Goal: Information Seeking & Learning: Compare options

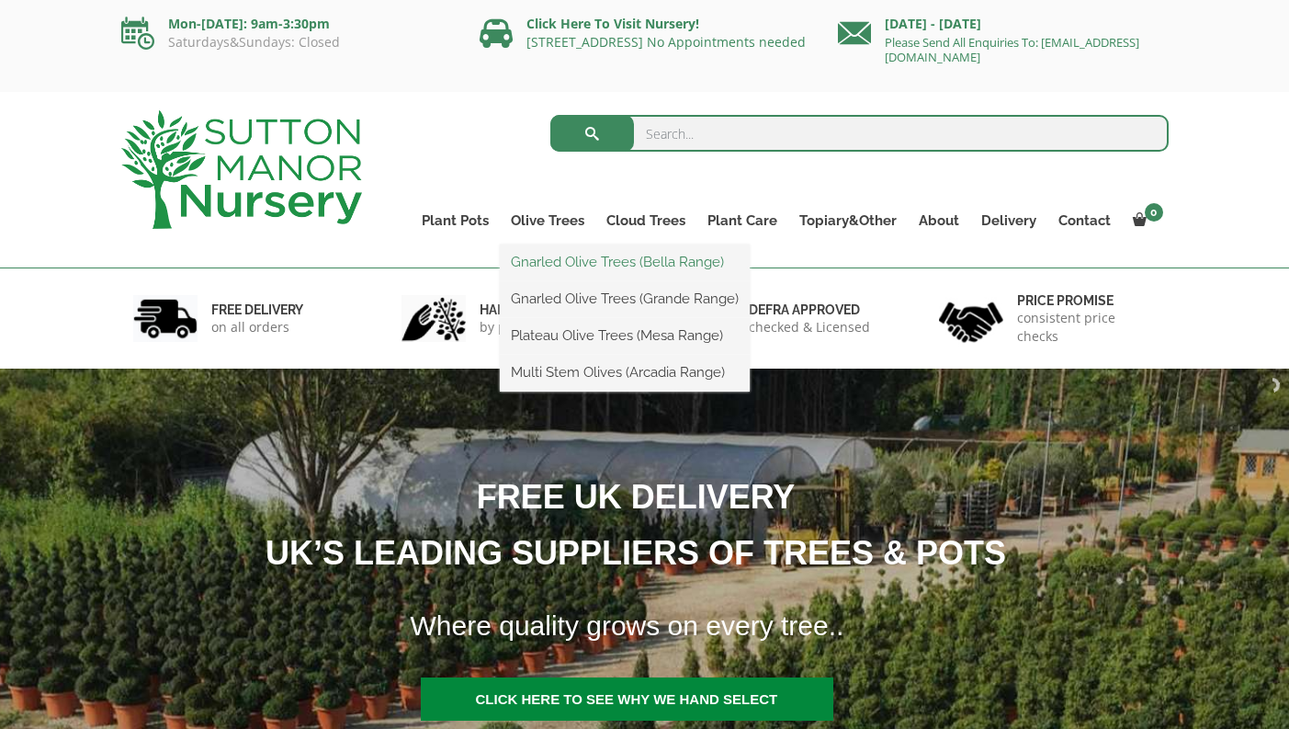
click at [562, 264] on link "Gnarled Olive Trees (Bella Range)" at bounding box center [625, 262] width 250 height 28
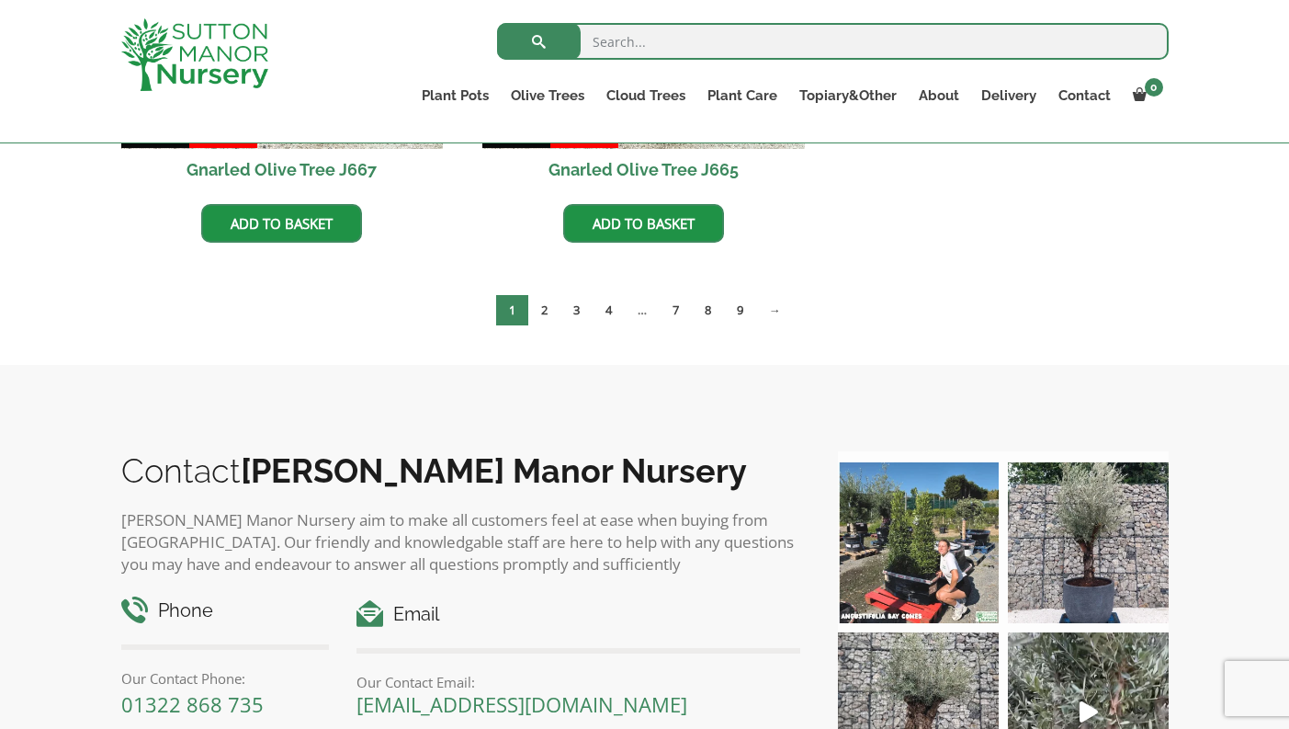
scroll to position [1687, 0]
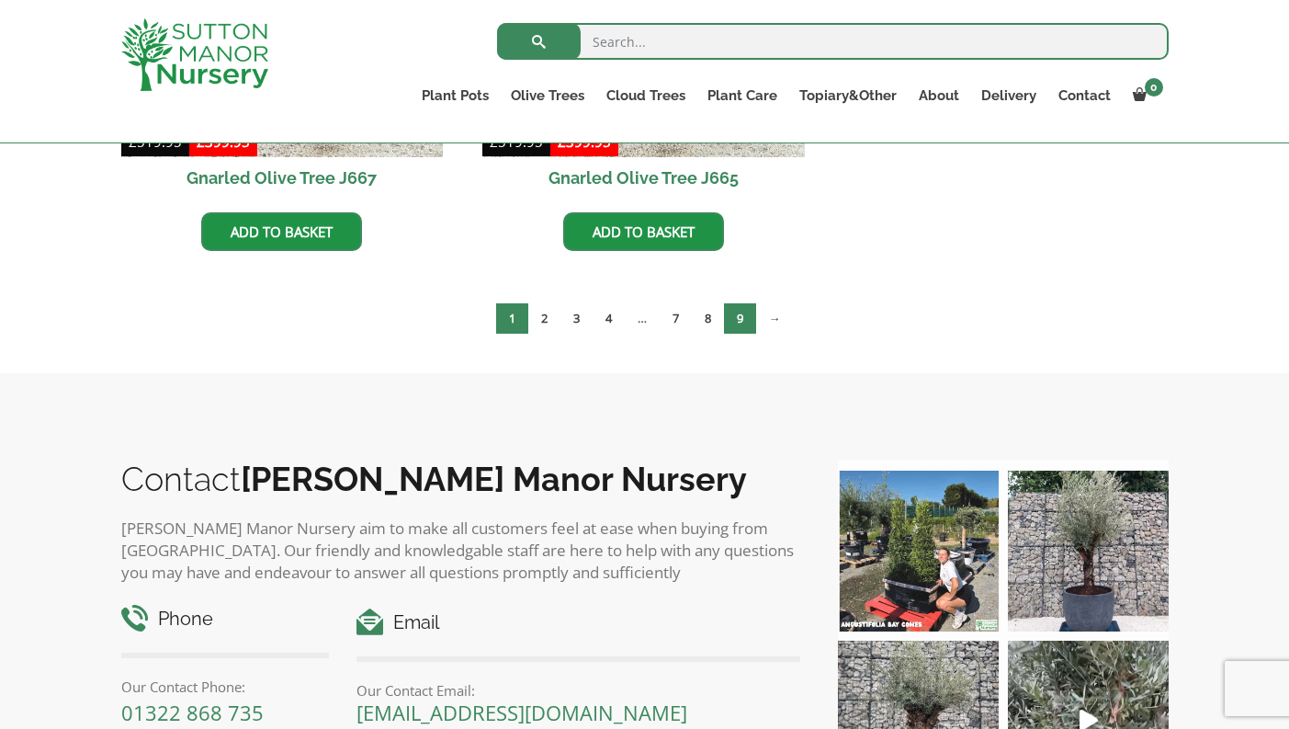
click at [739, 318] on link "9" at bounding box center [740, 318] width 32 height 30
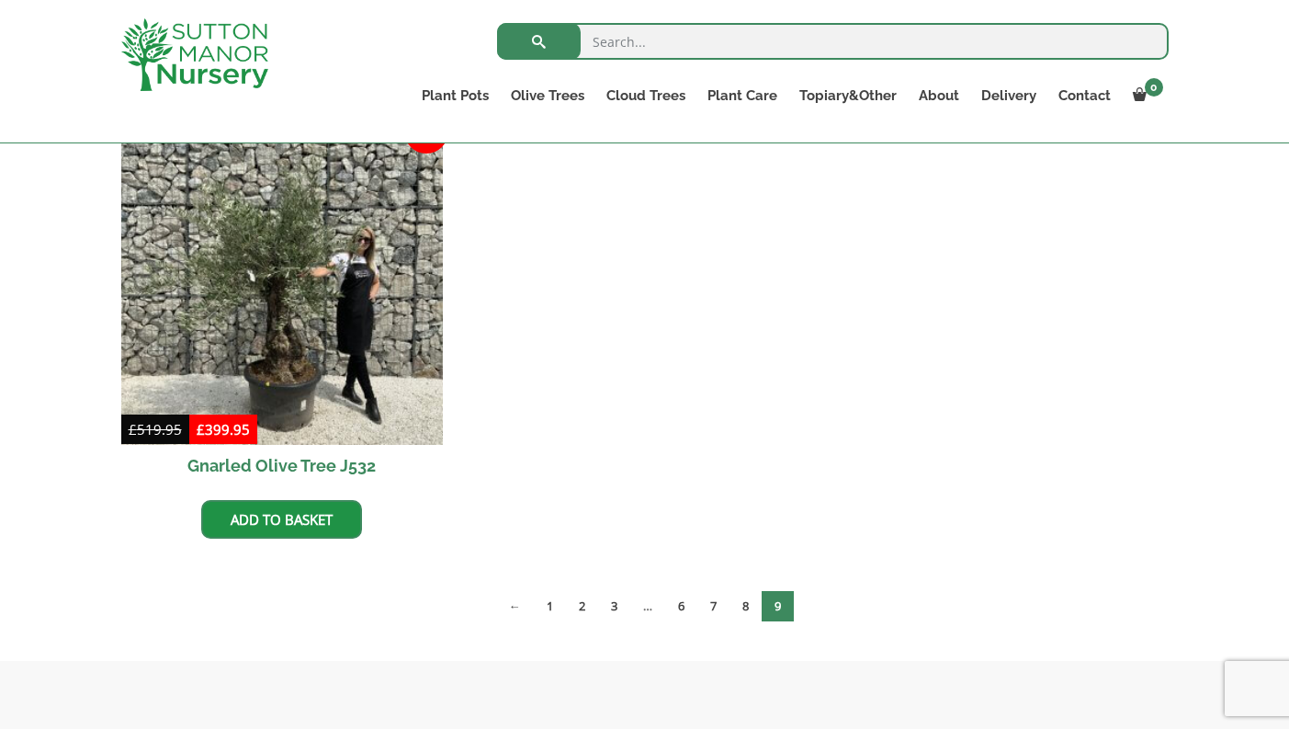
scroll to position [423, 0]
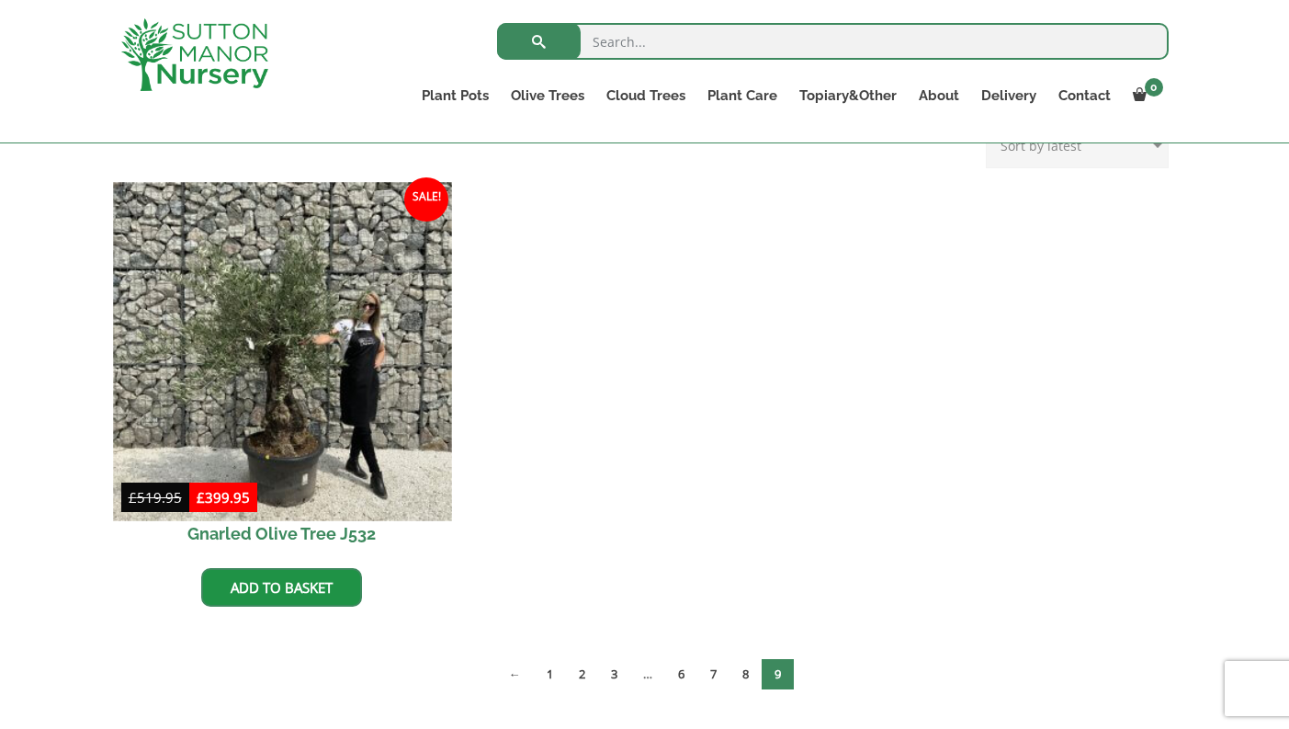
click at [298, 418] on img at bounding box center [282, 351] width 338 height 338
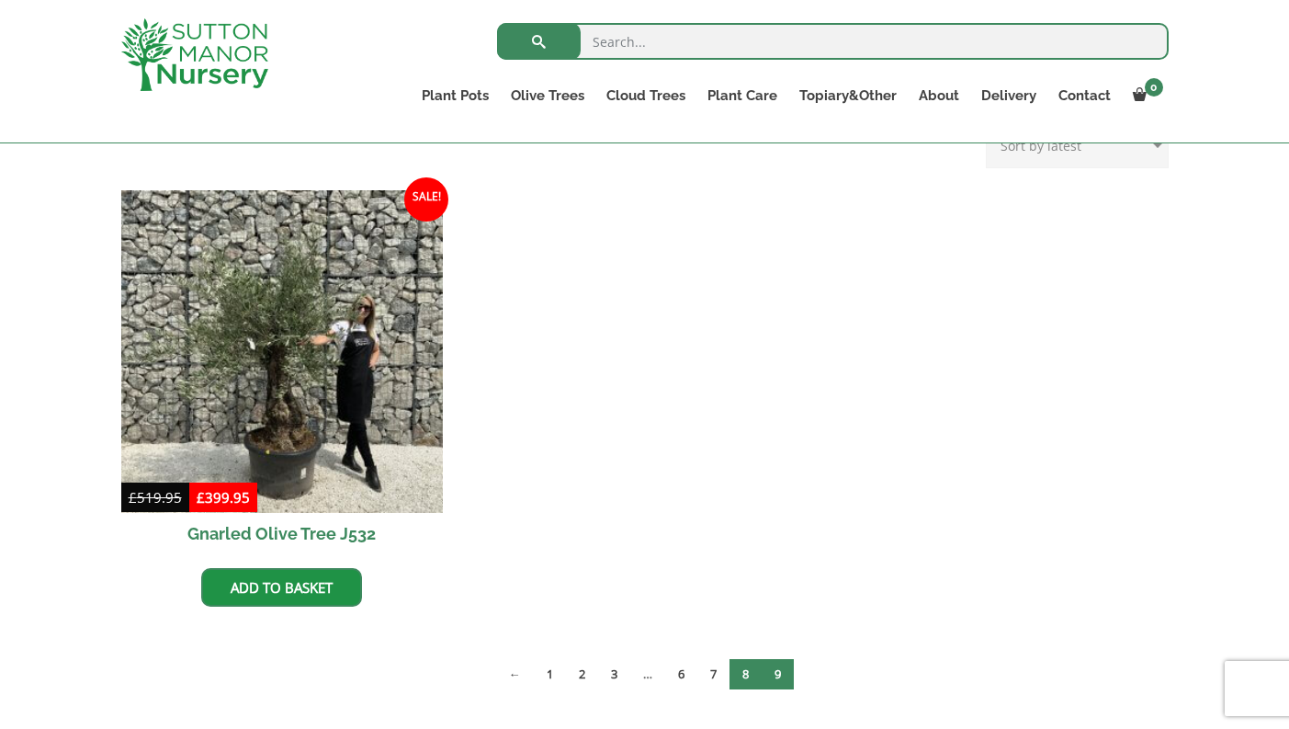
click at [747, 673] on link "8" at bounding box center [746, 674] width 32 height 30
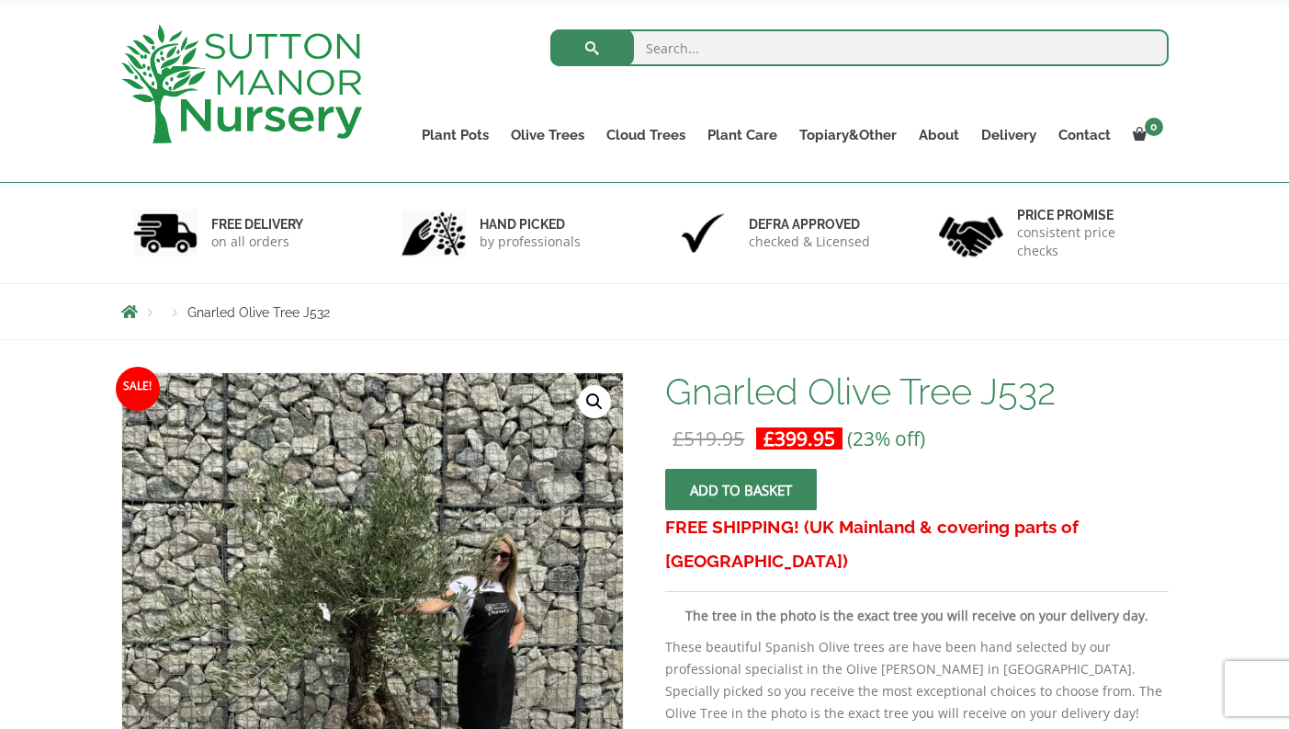
scroll to position [324, 0]
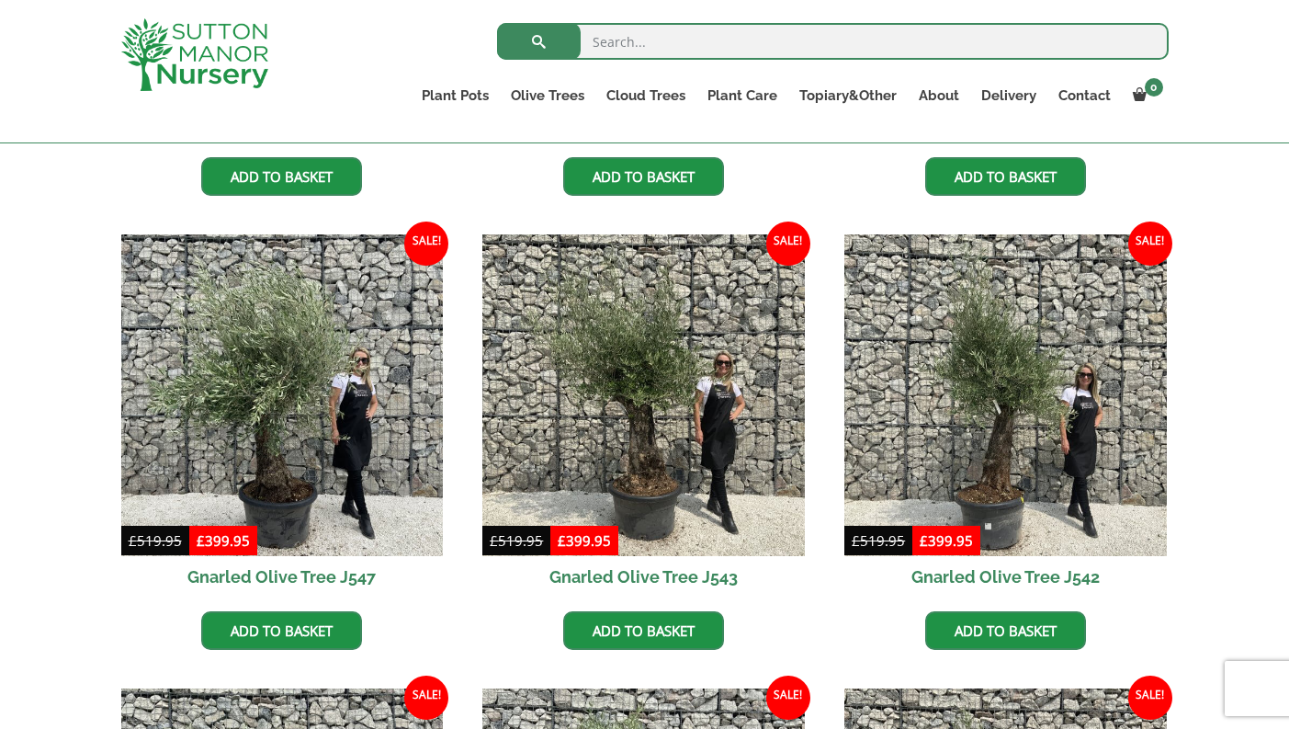
scroll to position [2195, 0]
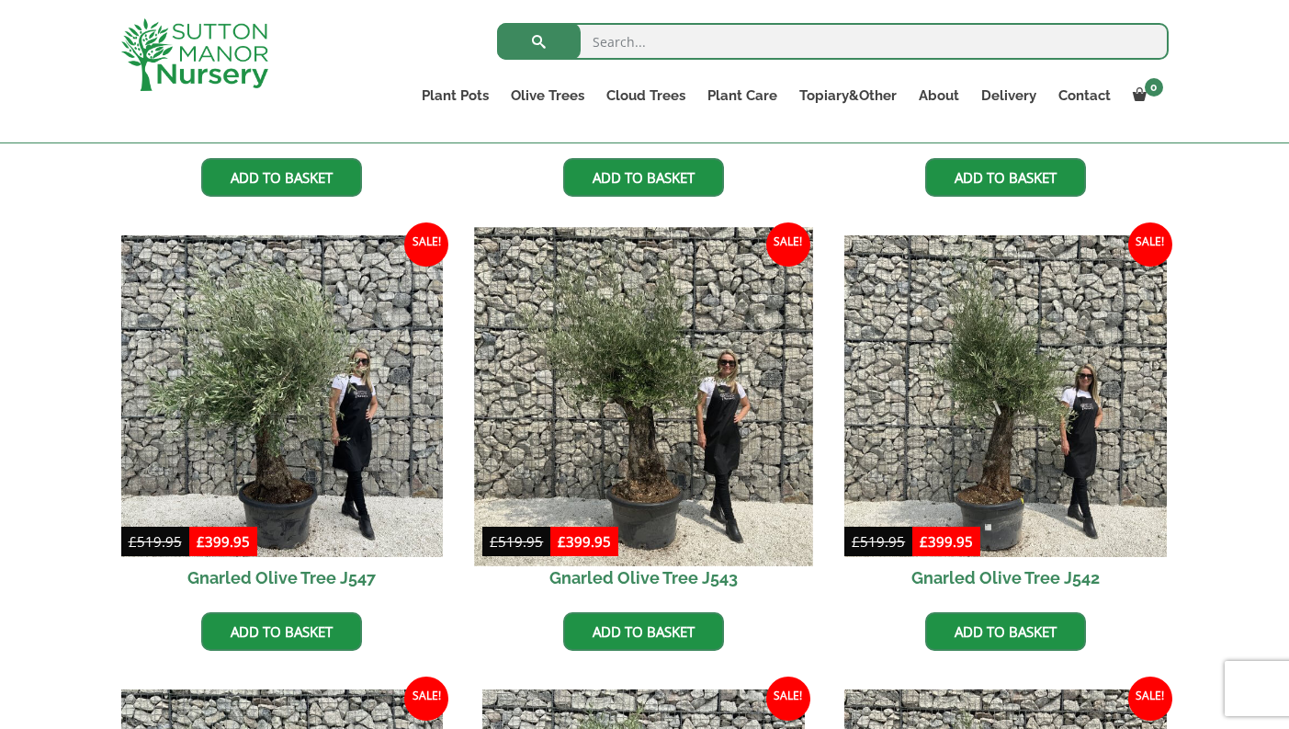
click at [653, 438] on img at bounding box center [644, 396] width 338 height 338
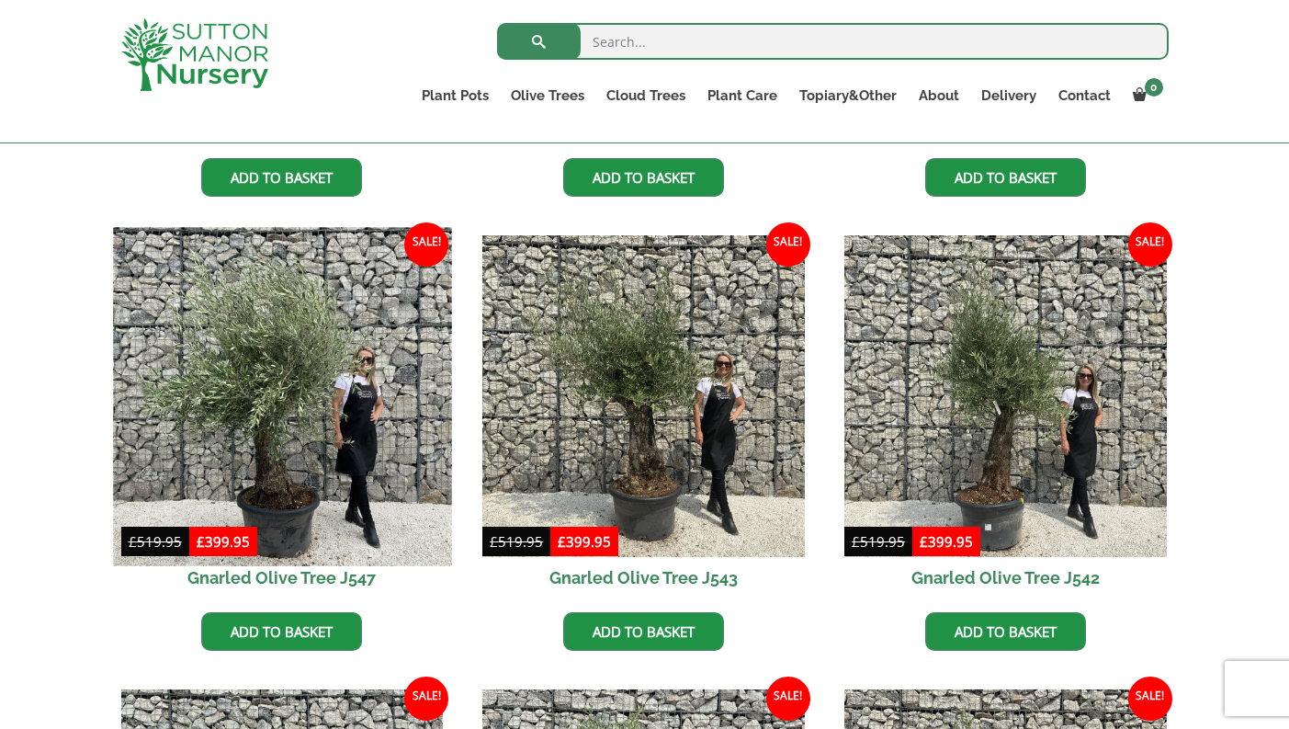
click at [265, 356] on img at bounding box center [282, 396] width 338 height 338
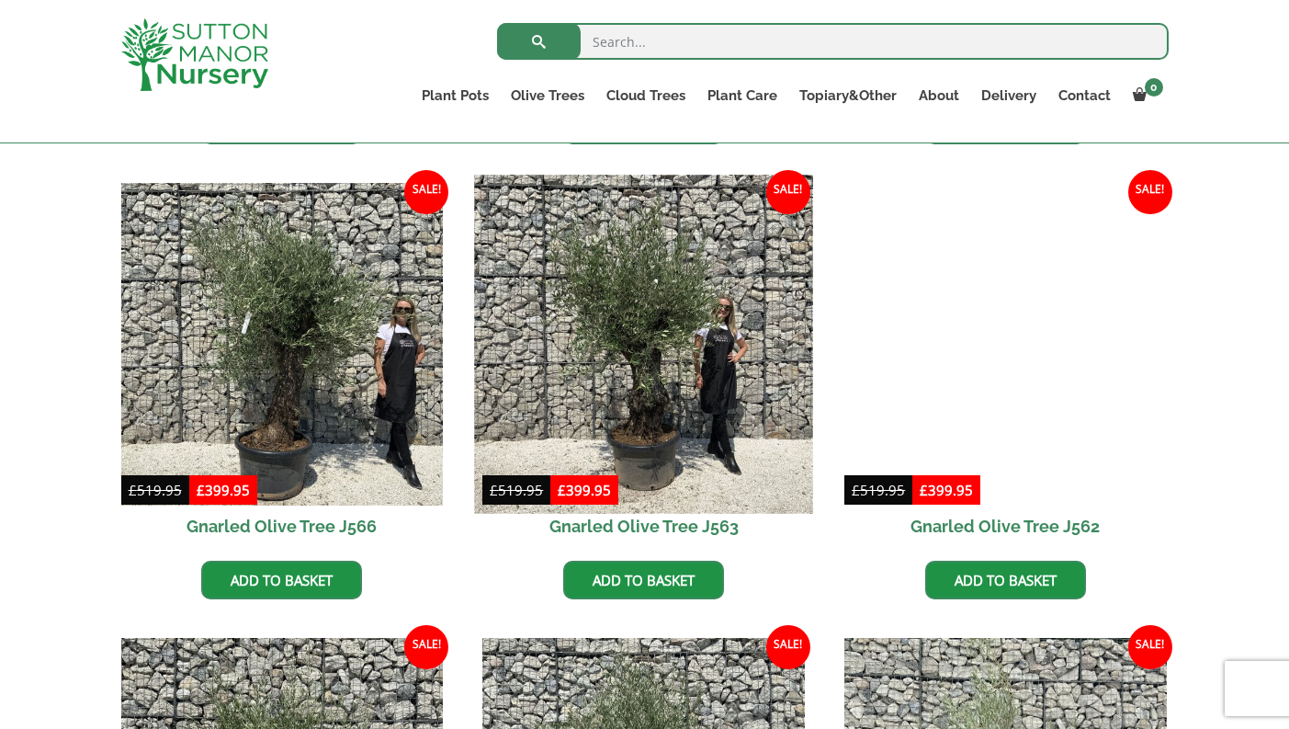
scroll to position [1335, 0]
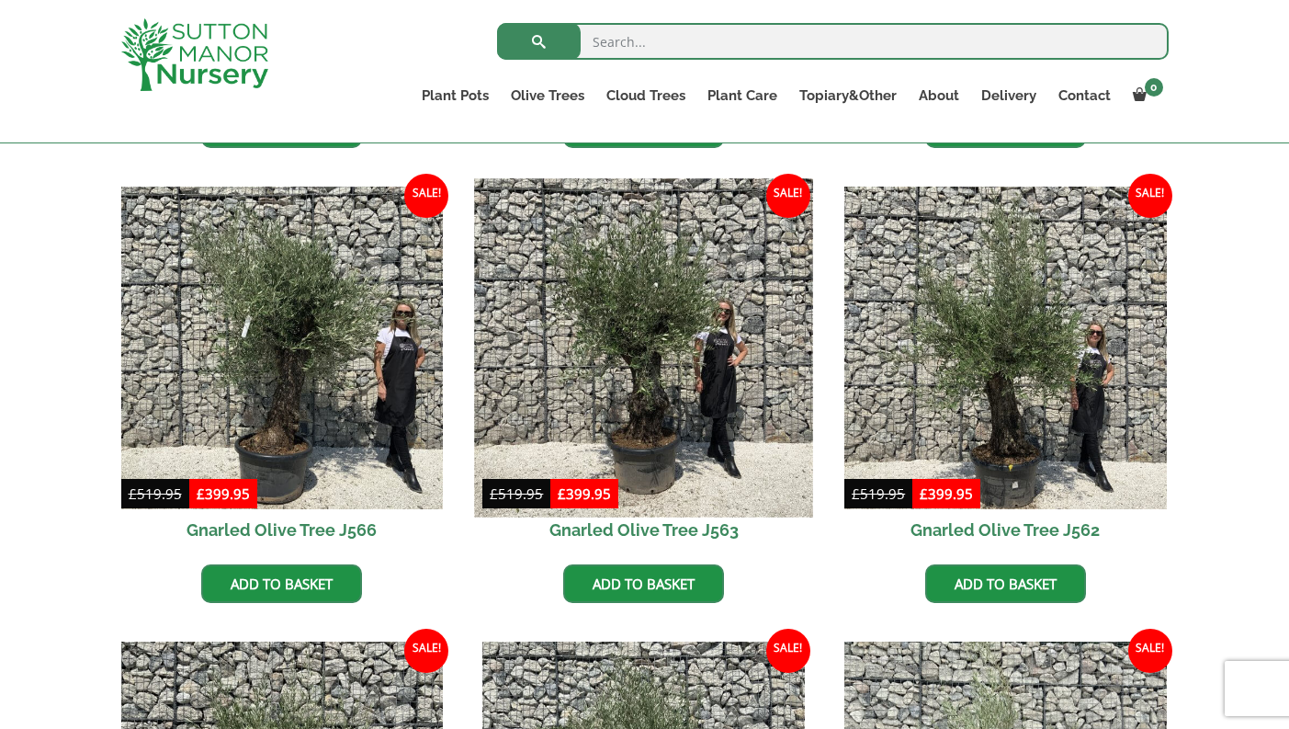
click at [664, 368] on img at bounding box center [644, 347] width 338 height 338
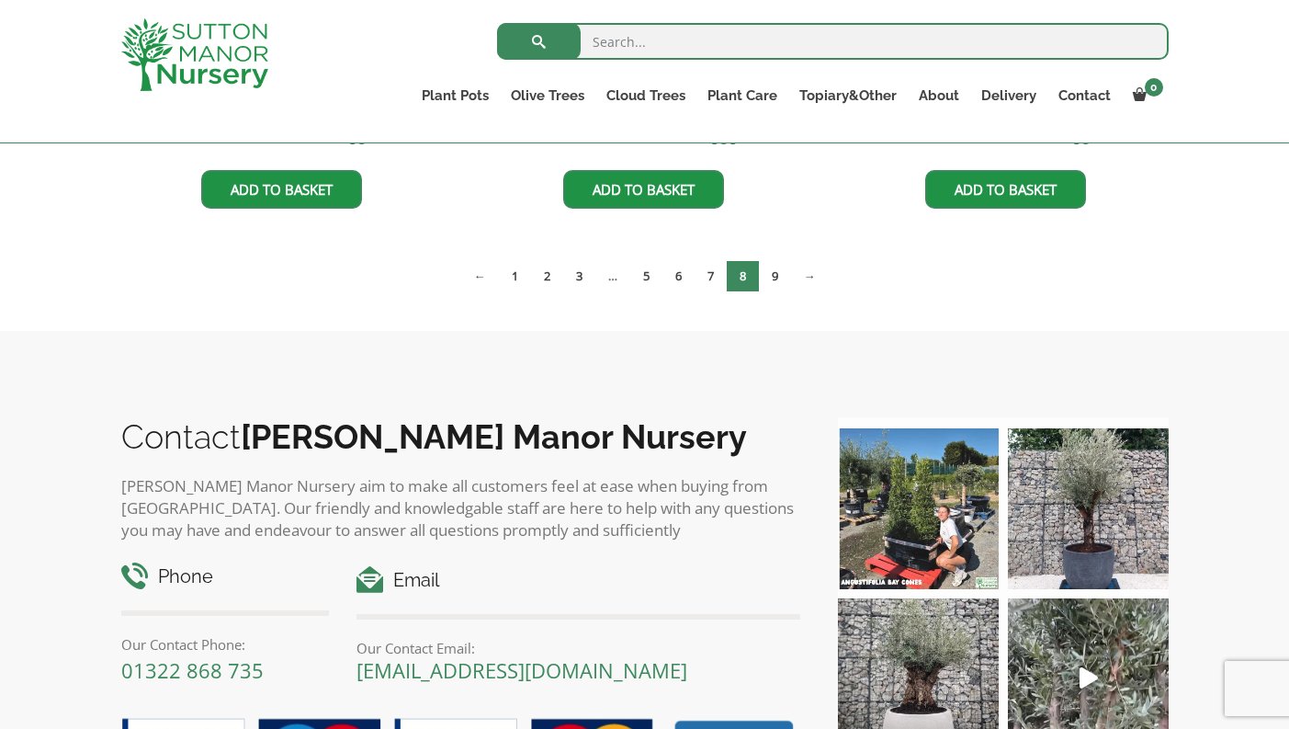
scroll to position [3095, 0]
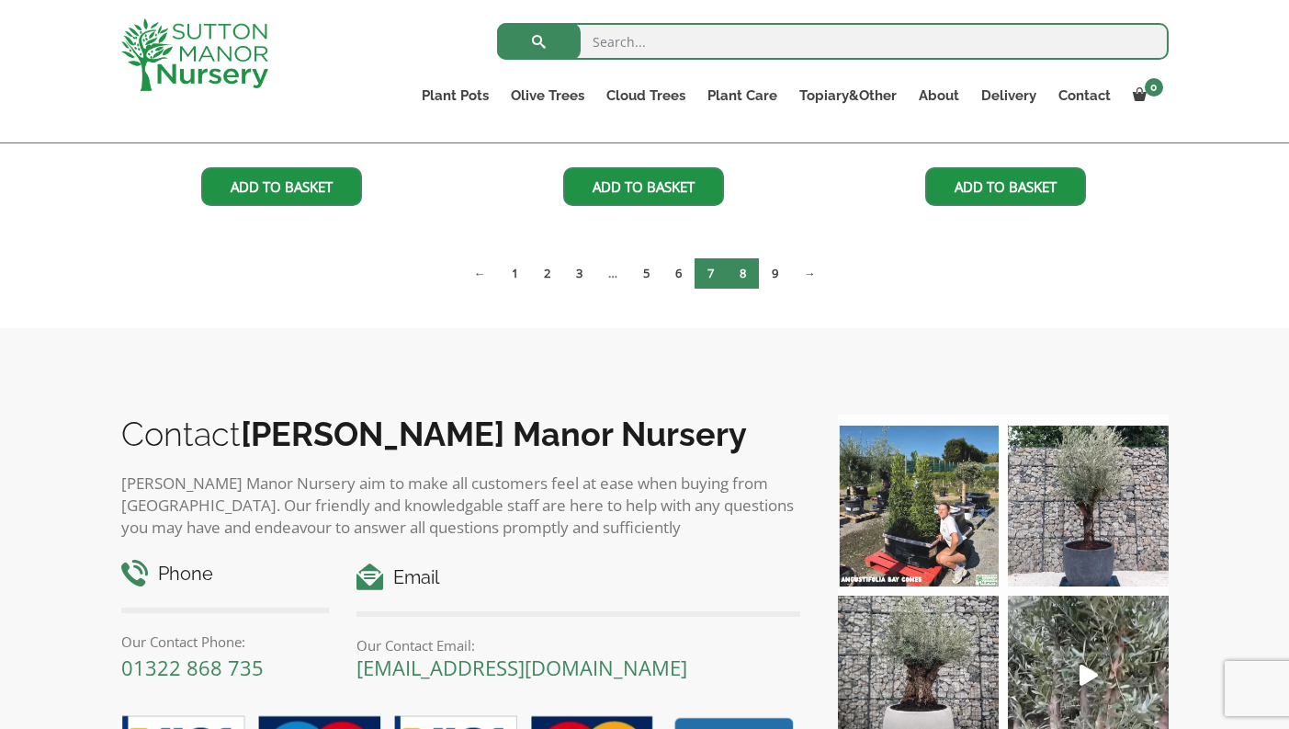
click at [705, 278] on link "7" at bounding box center [711, 273] width 32 height 30
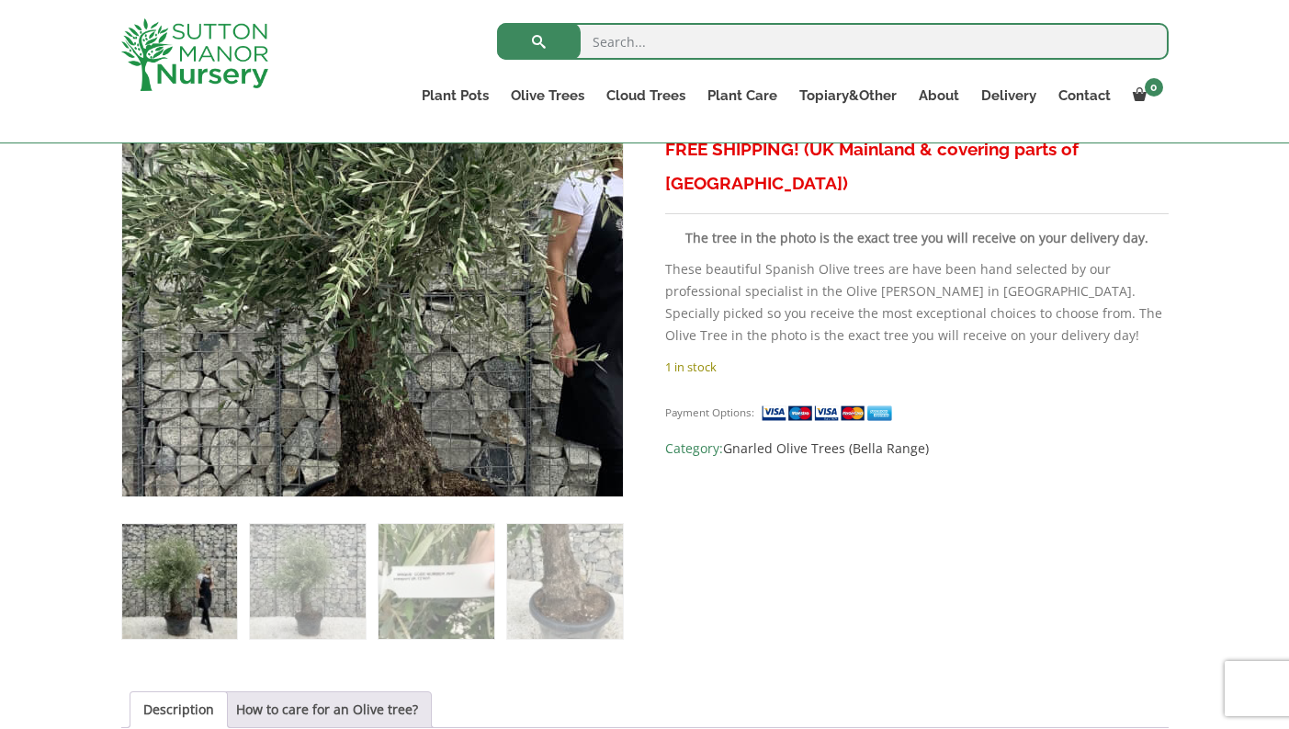
scroll to position [435, 0]
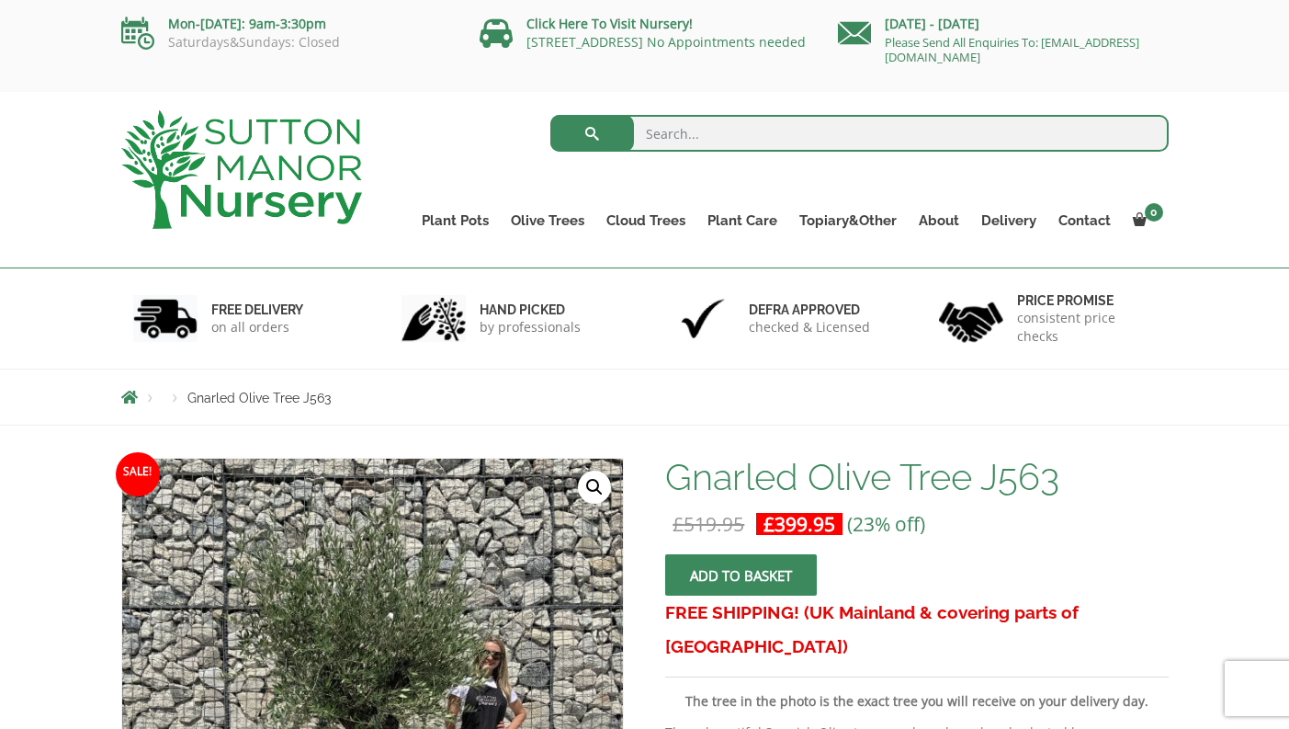
click at [592, 487] on link "🔍" at bounding box center [594, 487] width 33 height 33
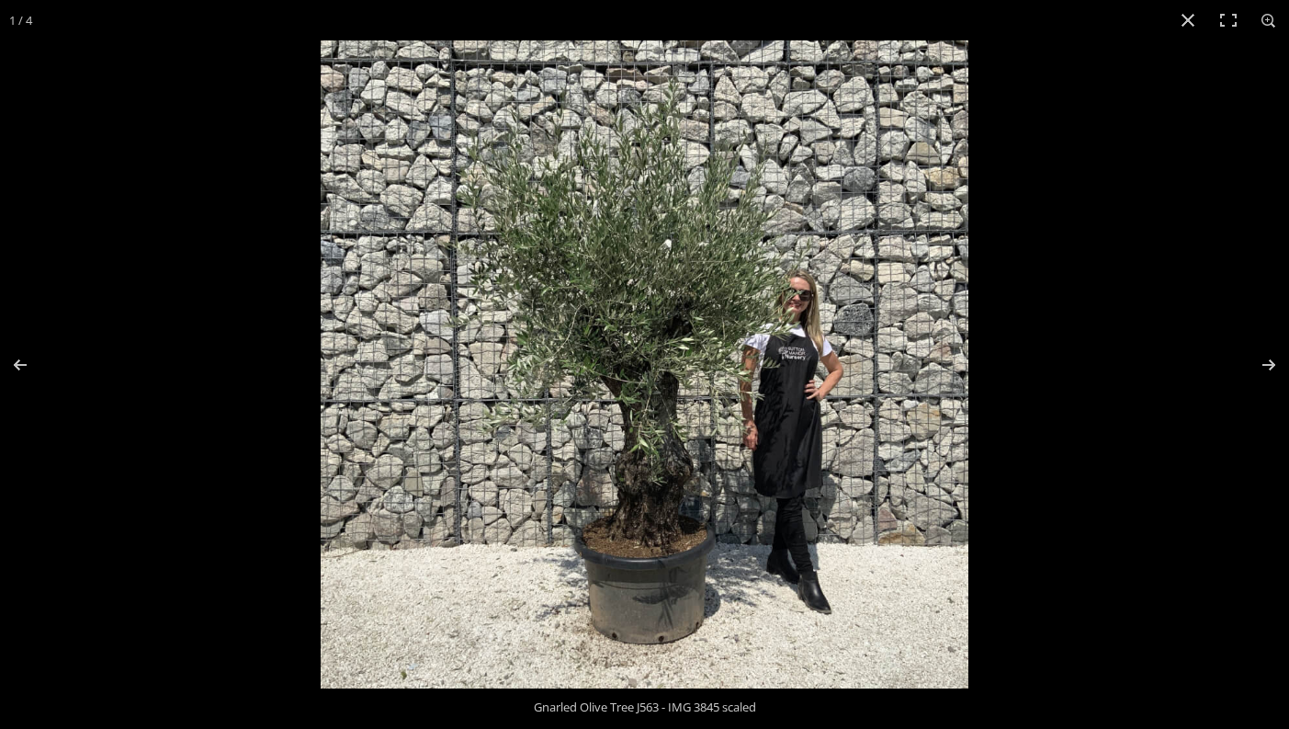
click at [635, 456] on img at bounding box center [645, 364] width 648 height 648
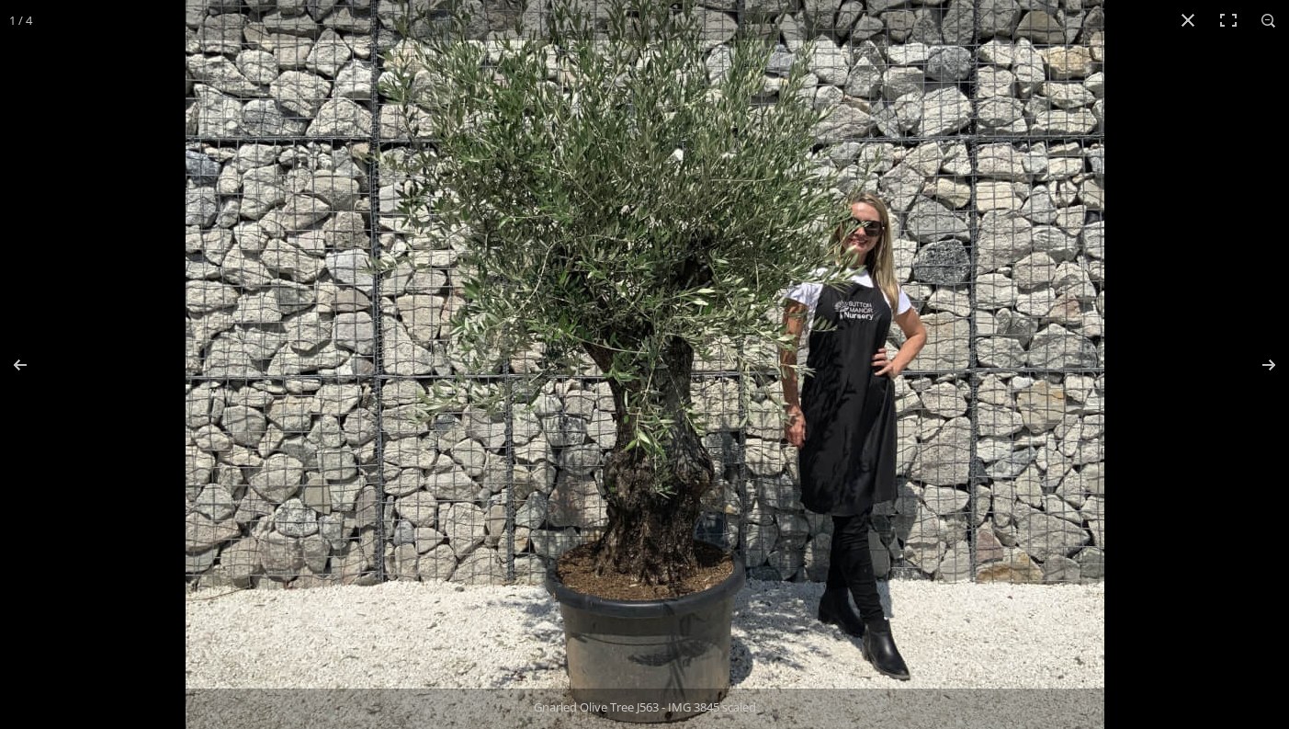
click at [635, 456] on img at bounding box center [645, 326] width 919 height 919
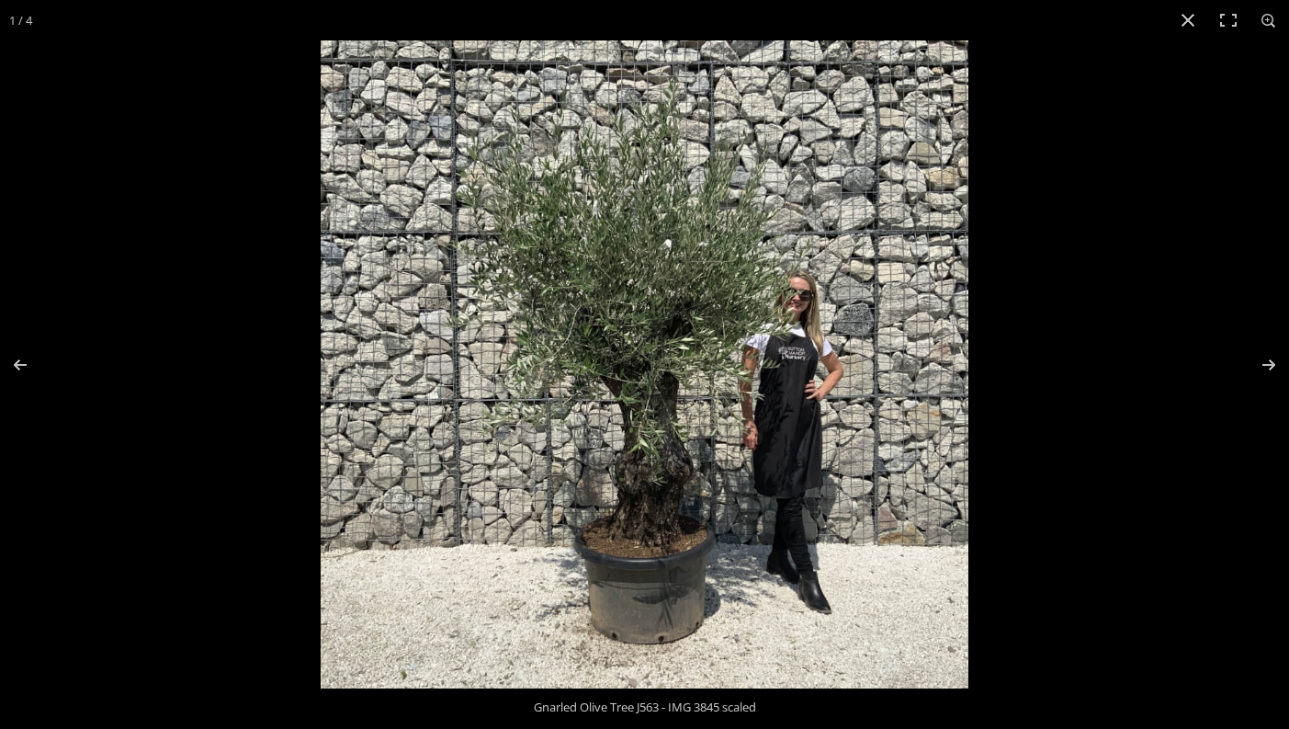
click at [635, 456] on img at bounding box center [645, 364] width 648 height 648
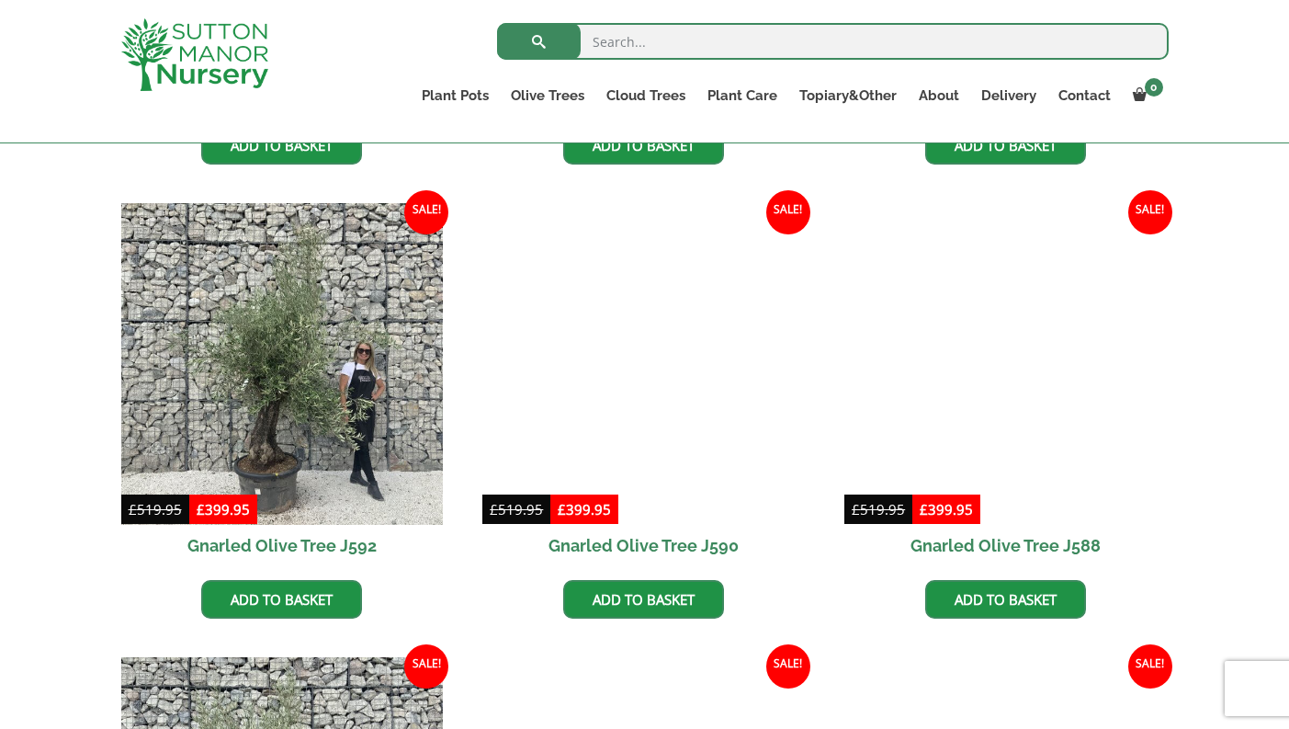
scroll to position [1770, 0]
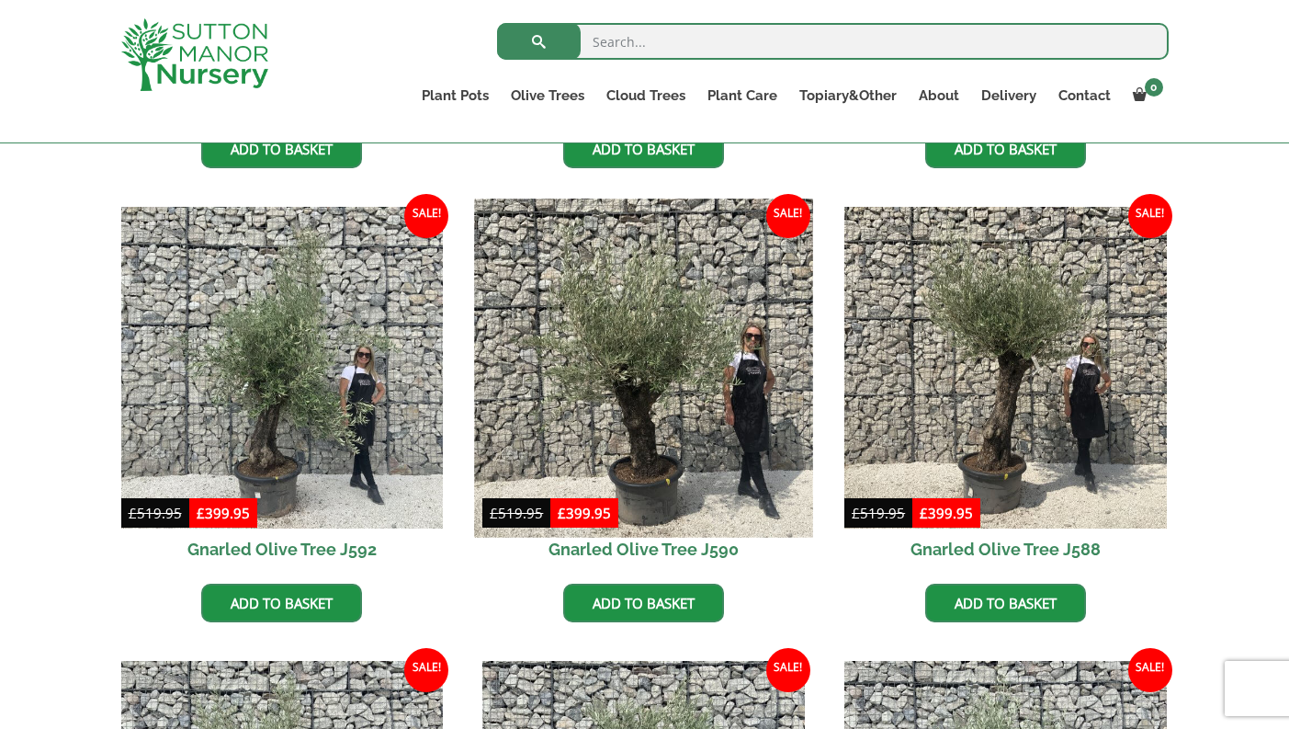
click at [639, 395] on img at bounding box center [644, 368] width 338 height 338
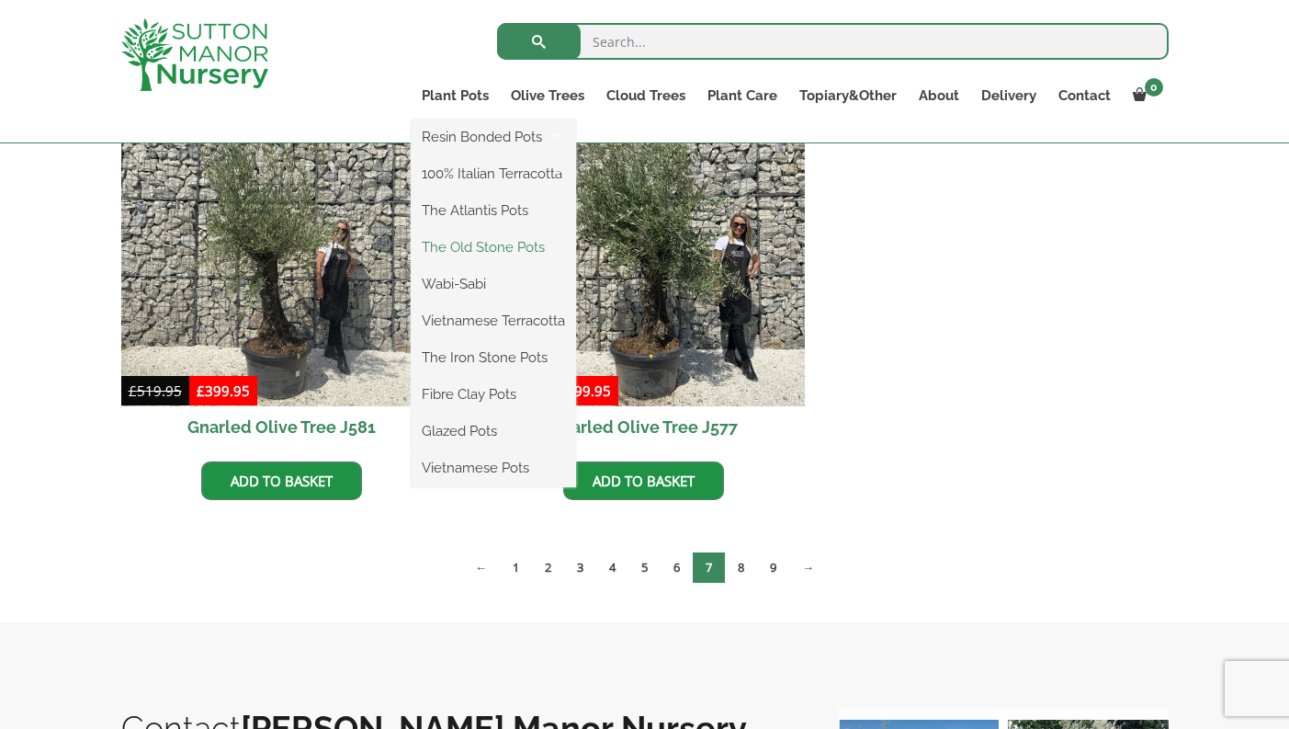
scroll to position [2787, 0]
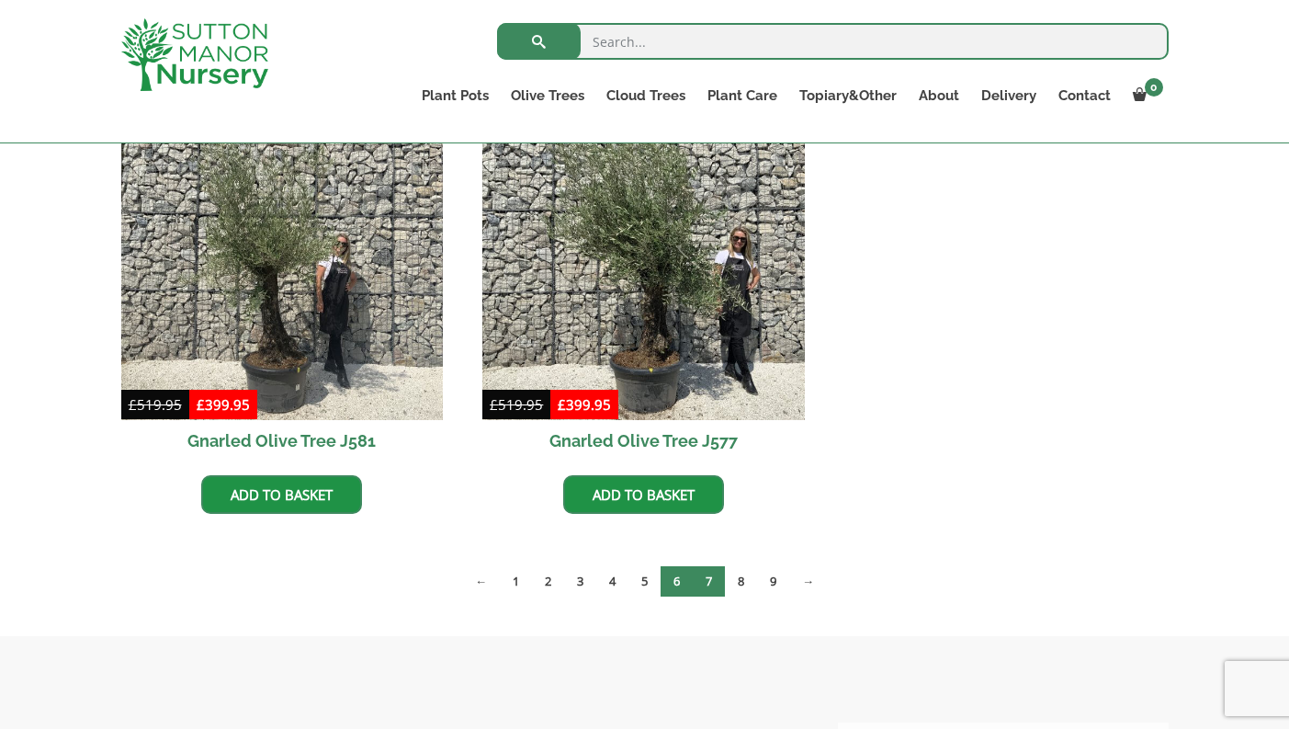
click at [677, 582] on link "6" at bounding box center [677, 581] width 32 height 30
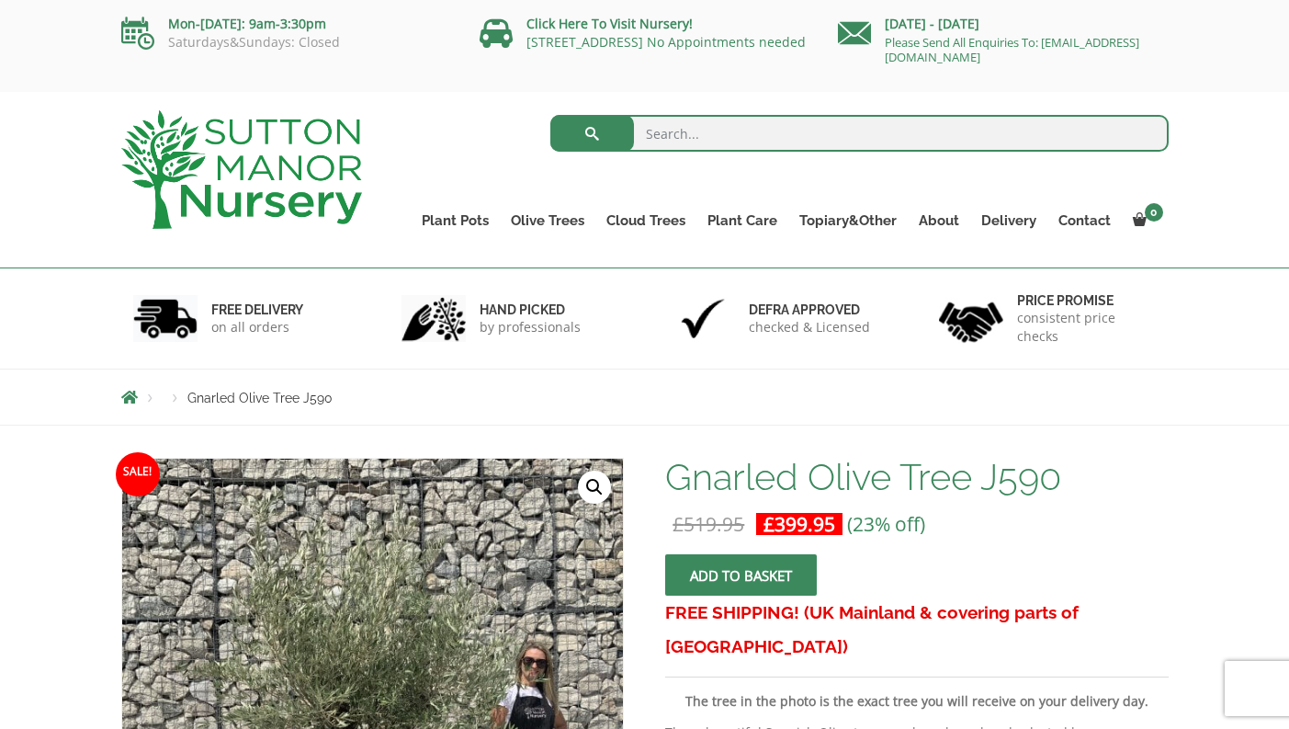
click at [588, 493] on link "🔍" at bounding box center [594, 487] width 33 height 33
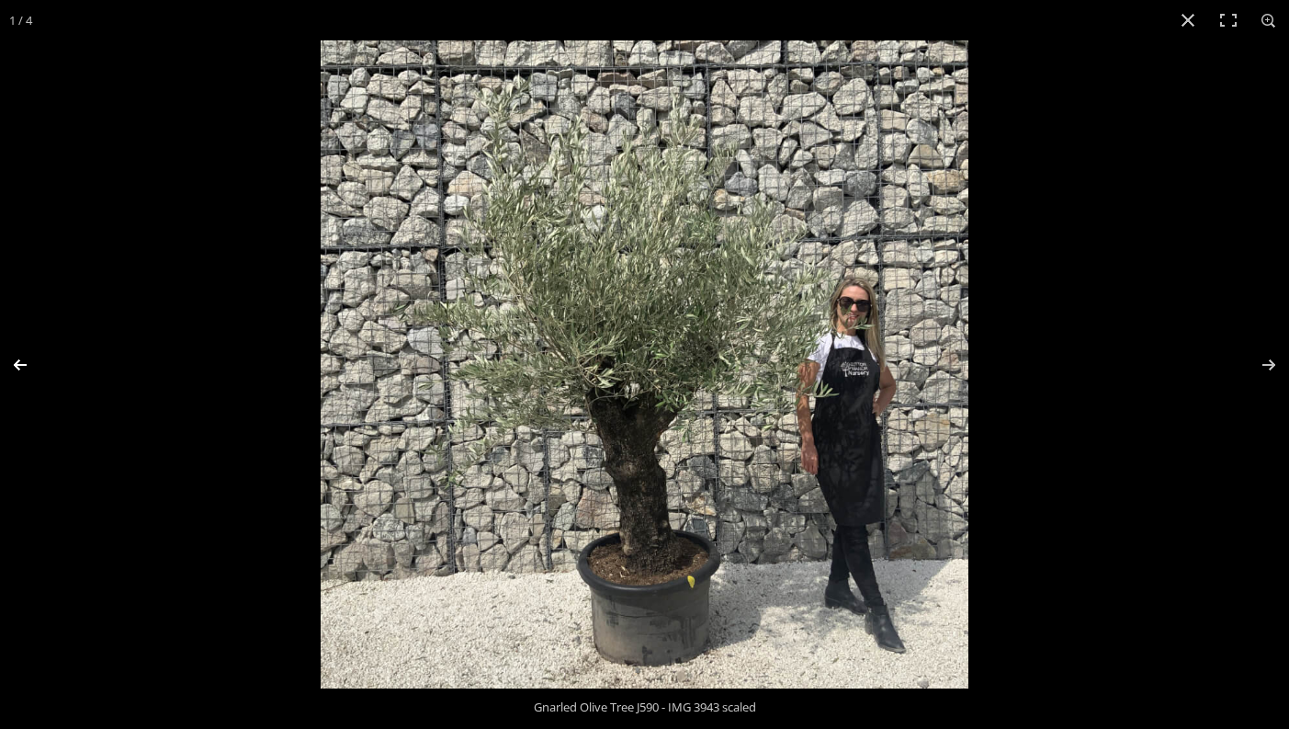
click at [21, 361] on button "Previous (arrow left)" at bounding box center [32, 365] width 64 height 92
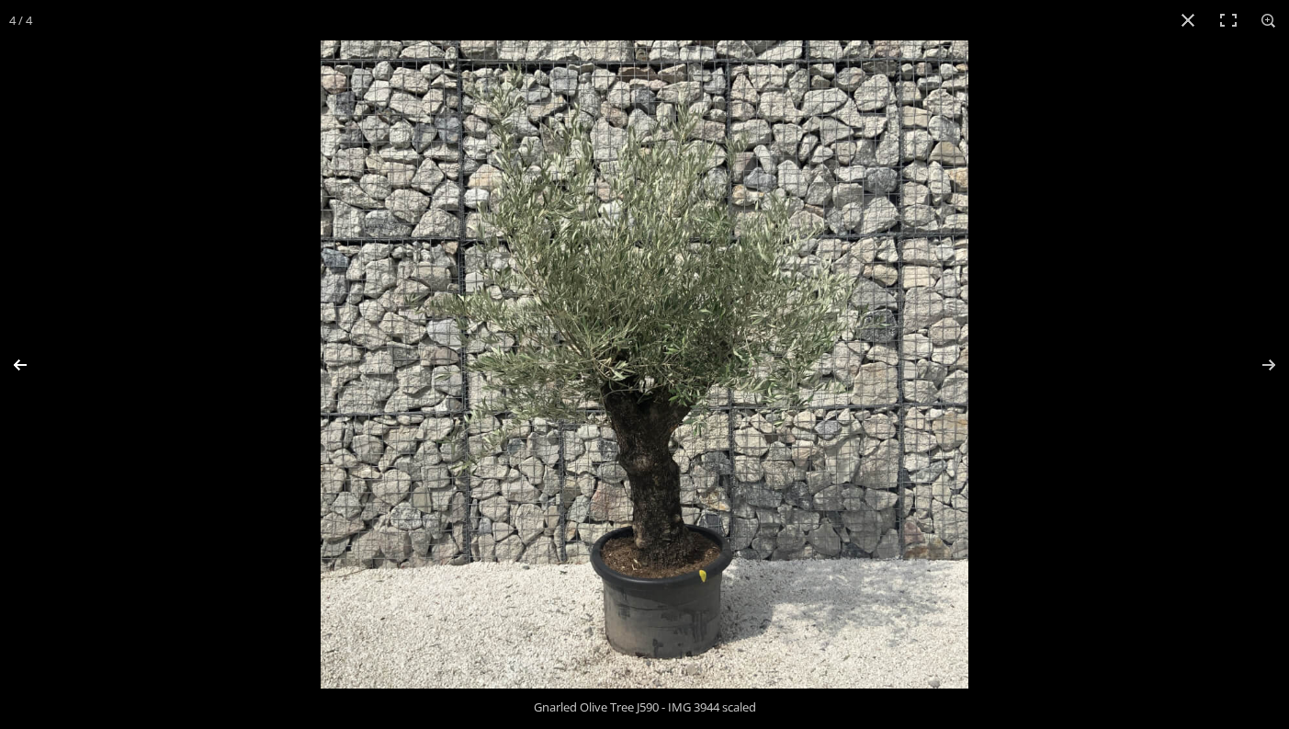
click at [21, 361] on button "Previous (arrow left)" at bounding box center [32, 365] width 64 height 92
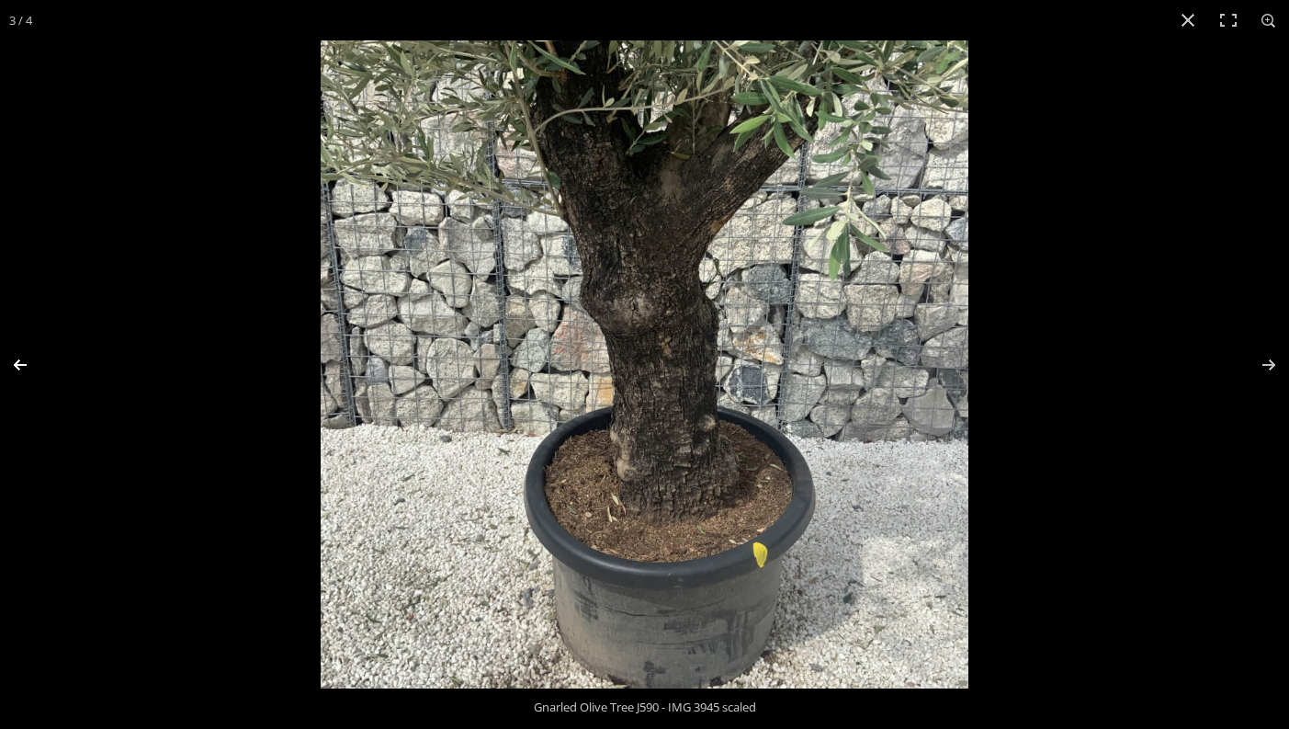
click at [21, 361] on button "Previous (arrow left)" at bounding box center [32, 365] width 64 height 92
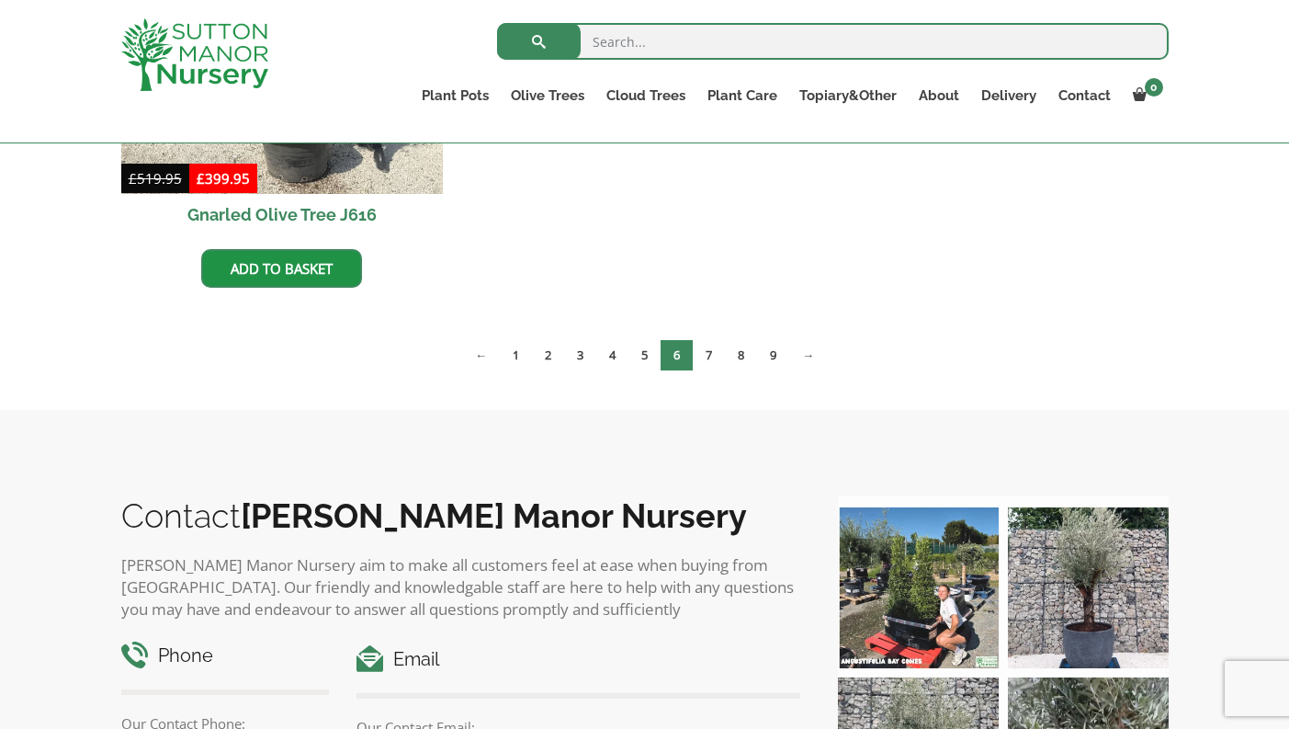
scroll to position [2894, 0]
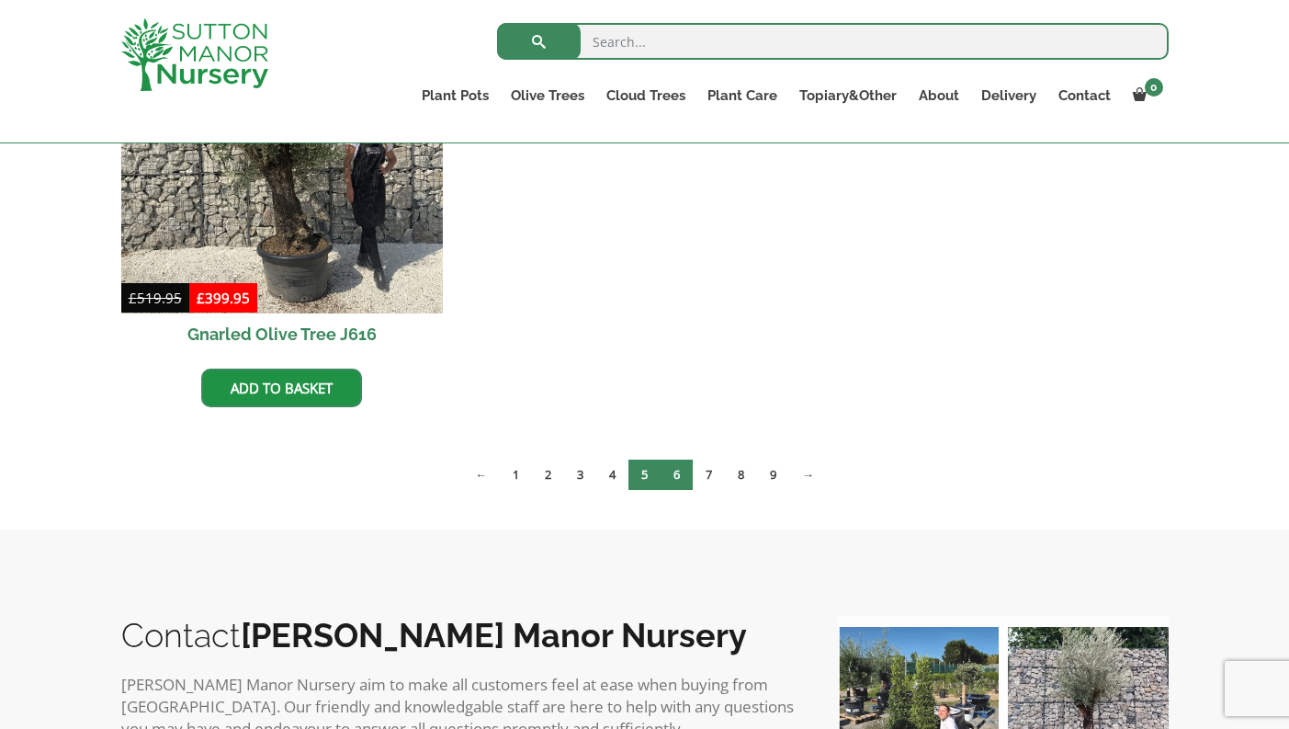
click at [644, 475] on link "5" at bounding box center [645, 474] width 32 height 30
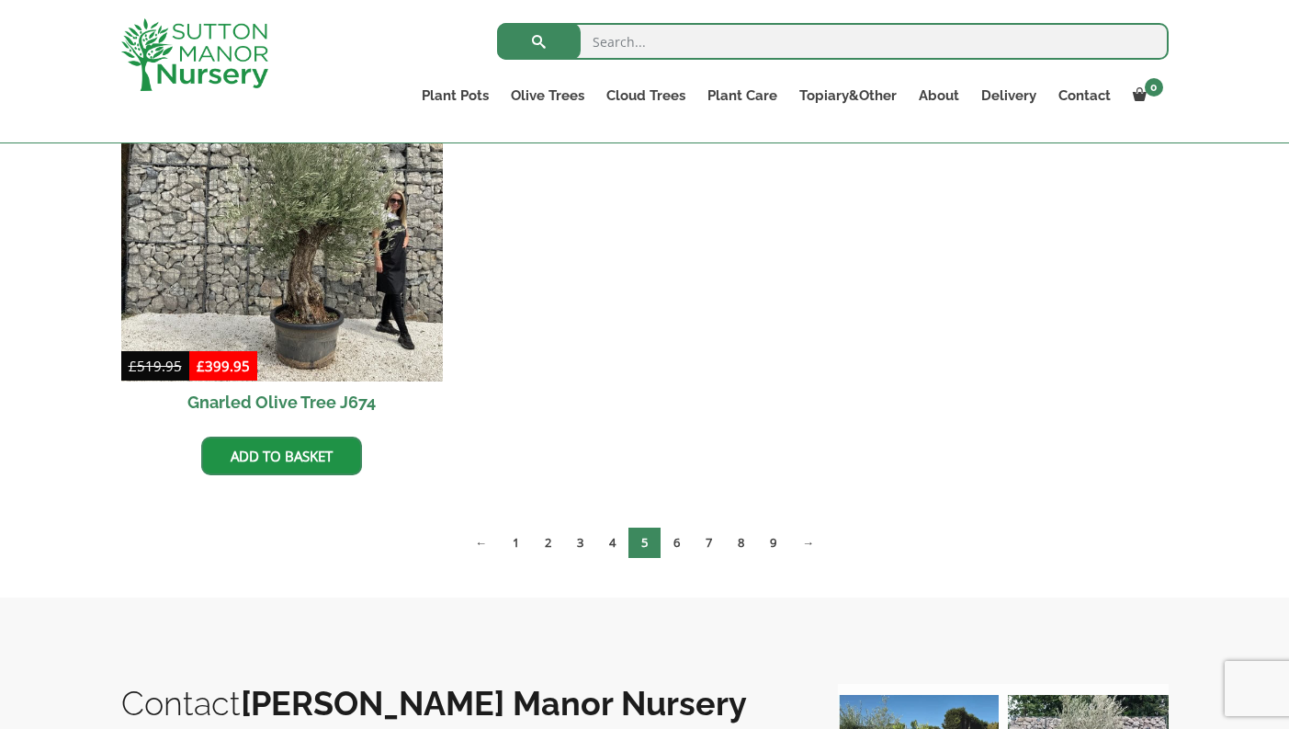
scroll to position [2838, 0]
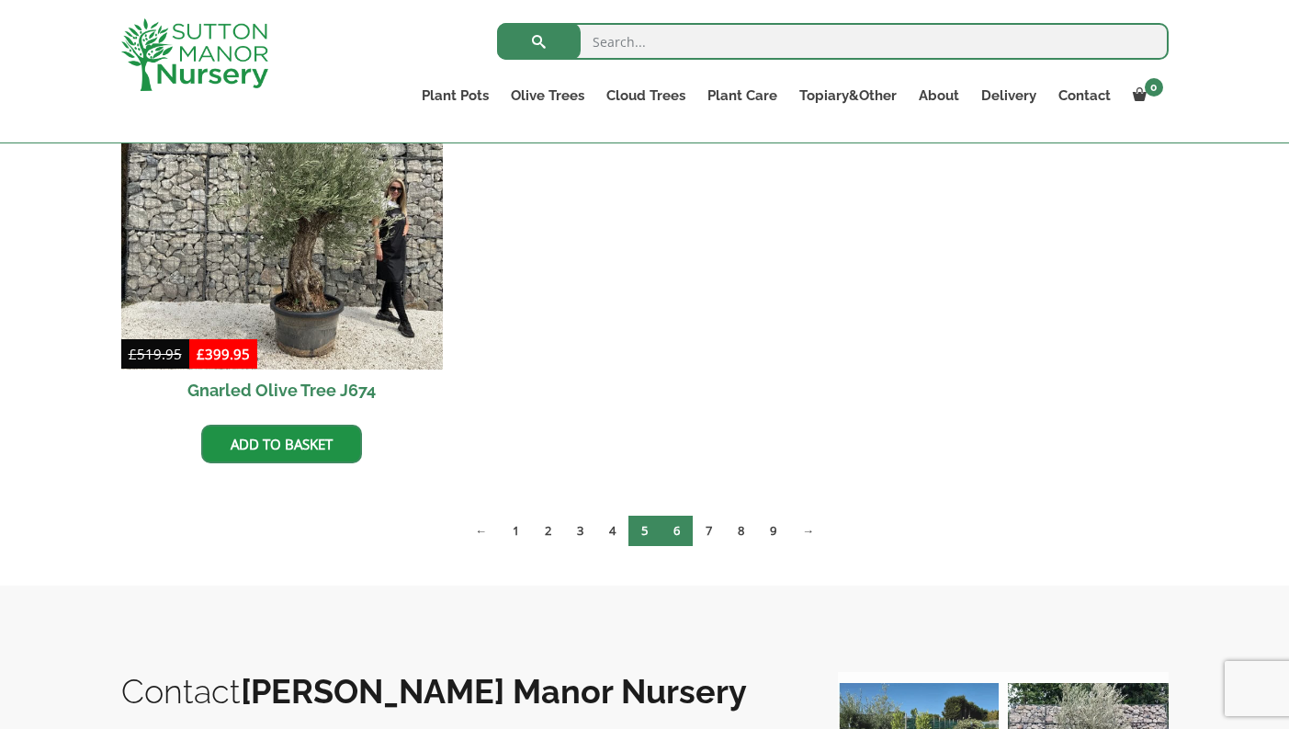
click at [678, 527] on link "6" at bounding box center [677, 531] width 32 height 30
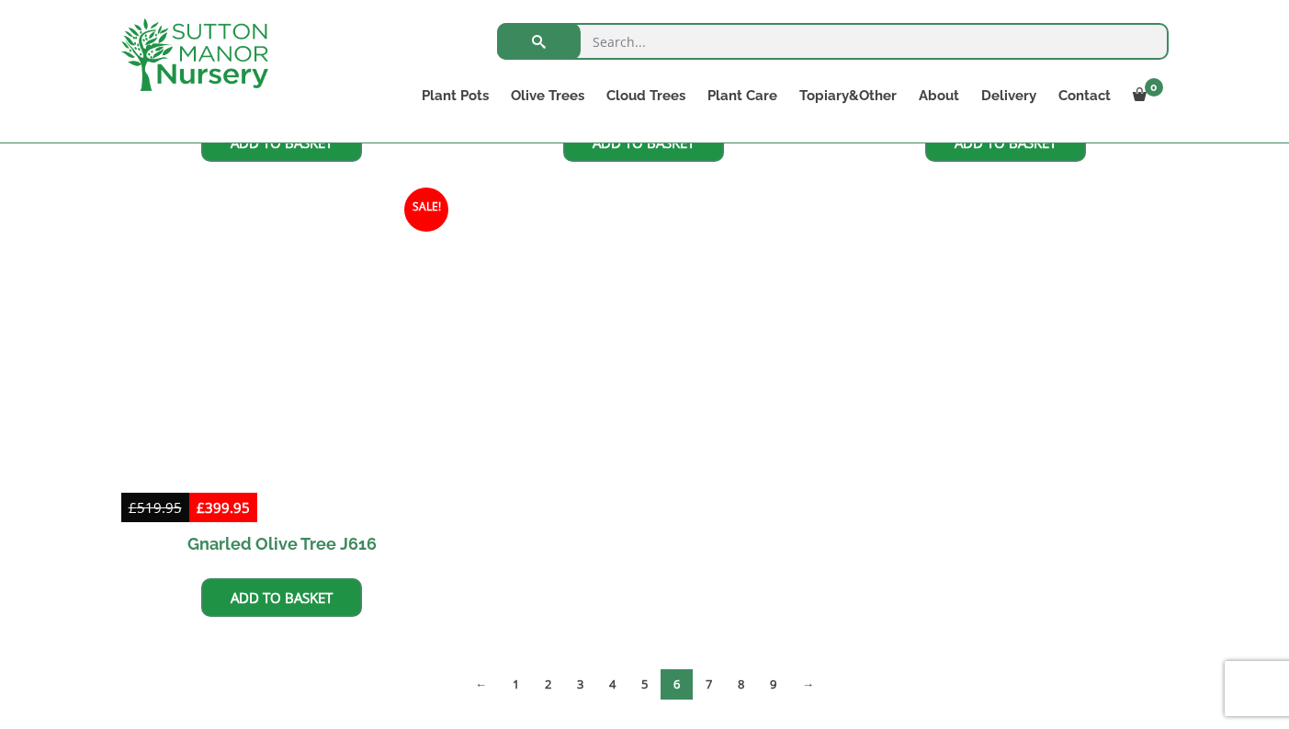
scroll to position [2685, 0]
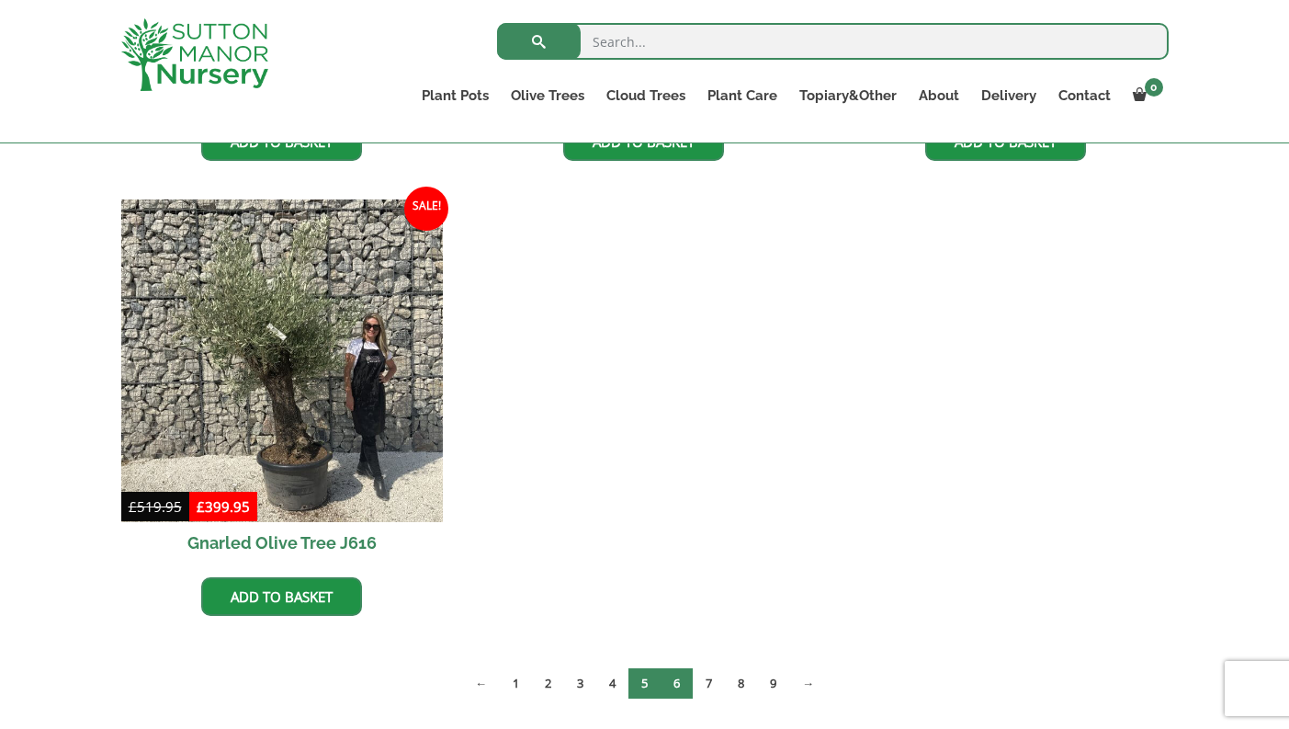
click at [646, 679] on link "5" at bounding box center [645, 683] width 32 height 30
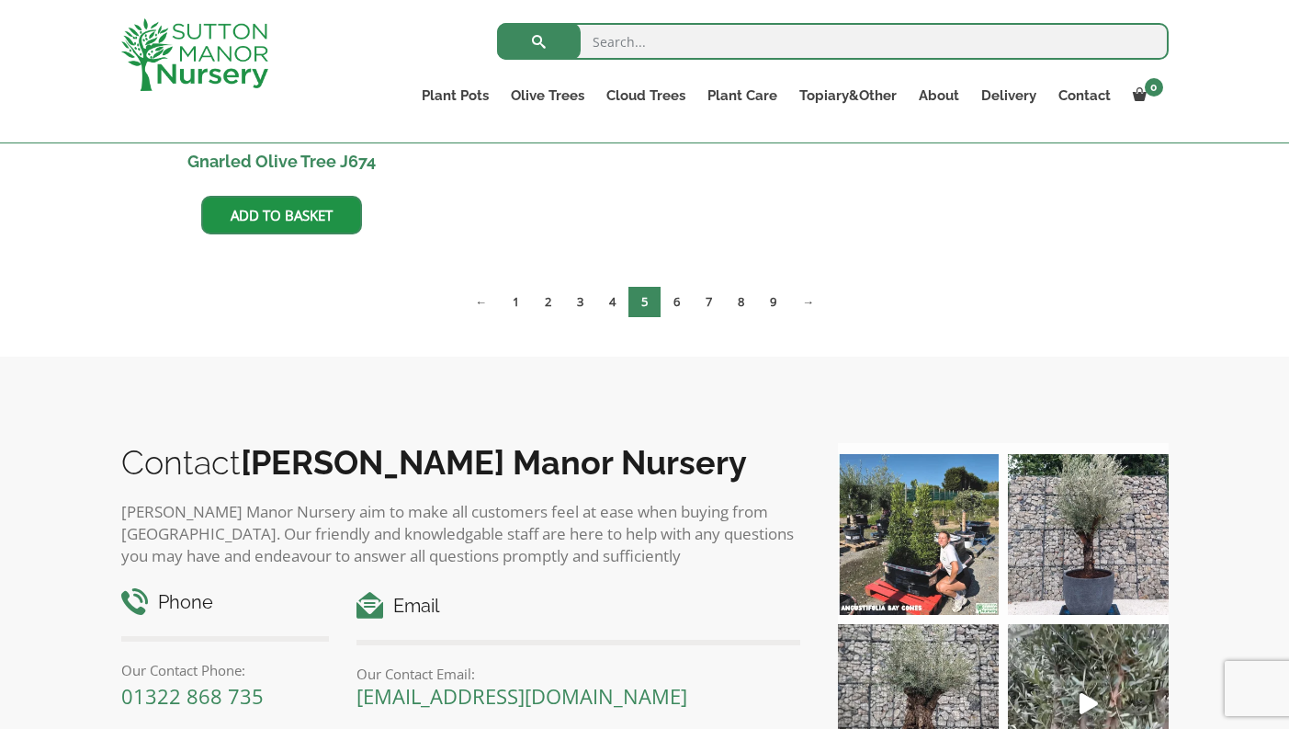
scroll to position [3066, 0]
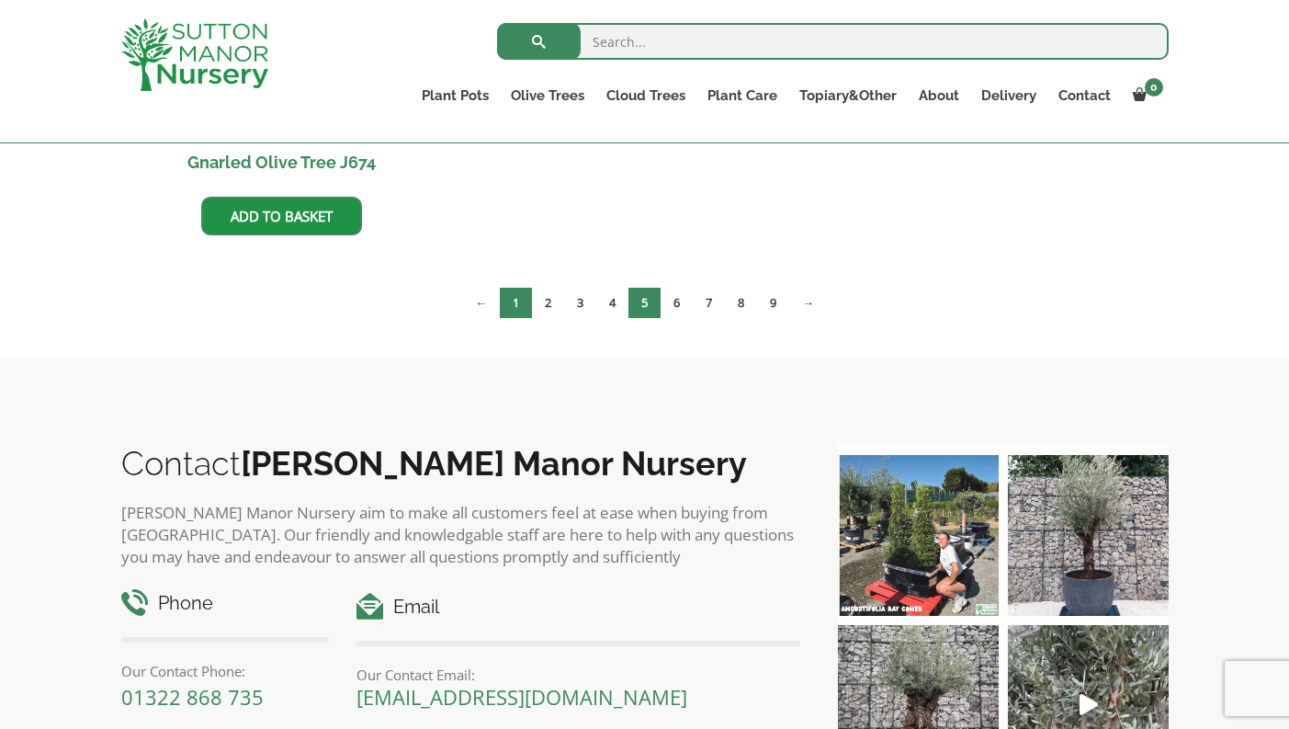
click at [511, 306] on link "1" at bounding box center [516, 303] width 32 height 30
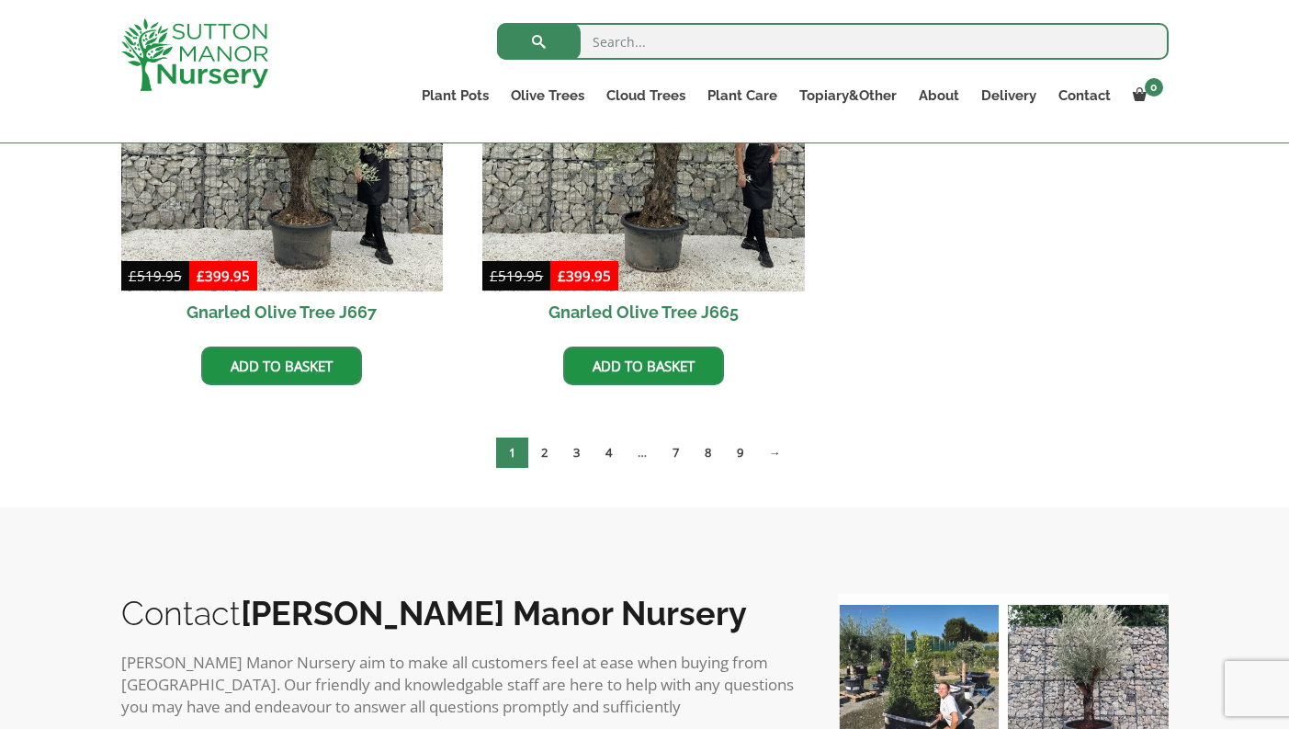
scroll to position [1555, 0]
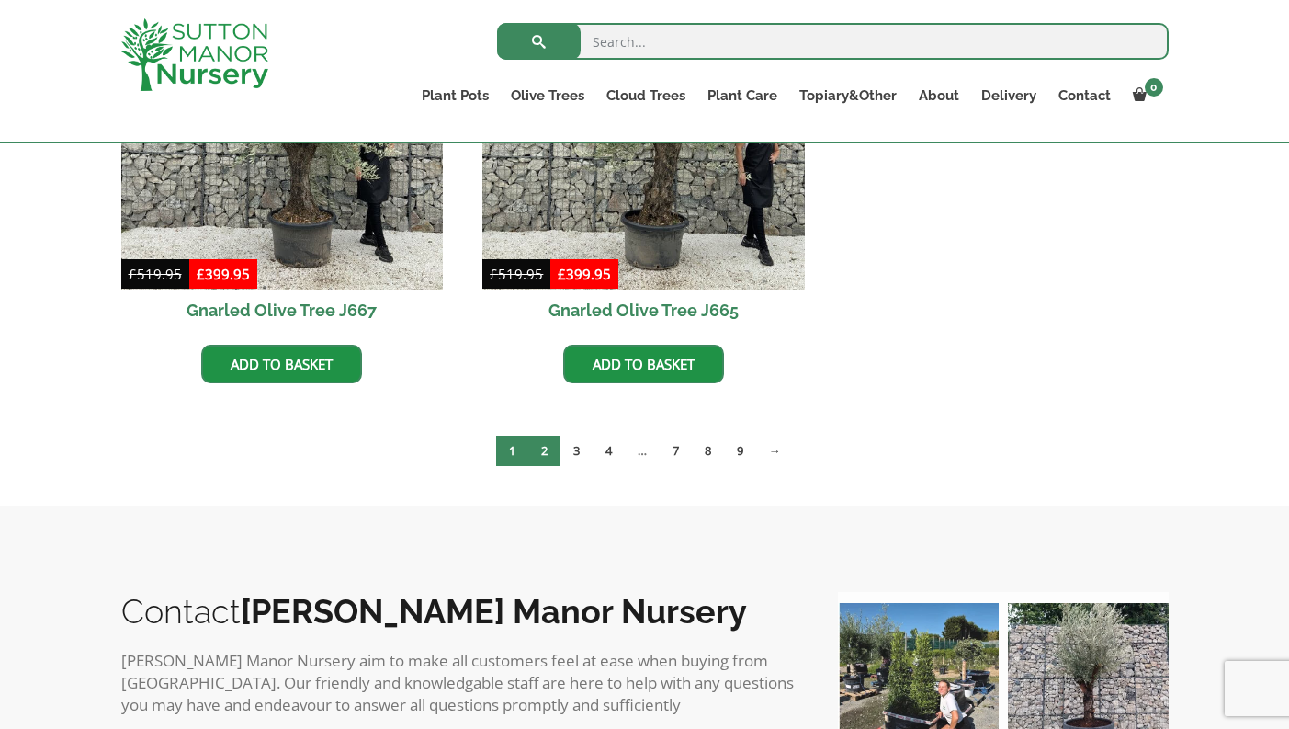
click at [539, 448] on link "2" at bounding box center [544, 451] width 32 height 30
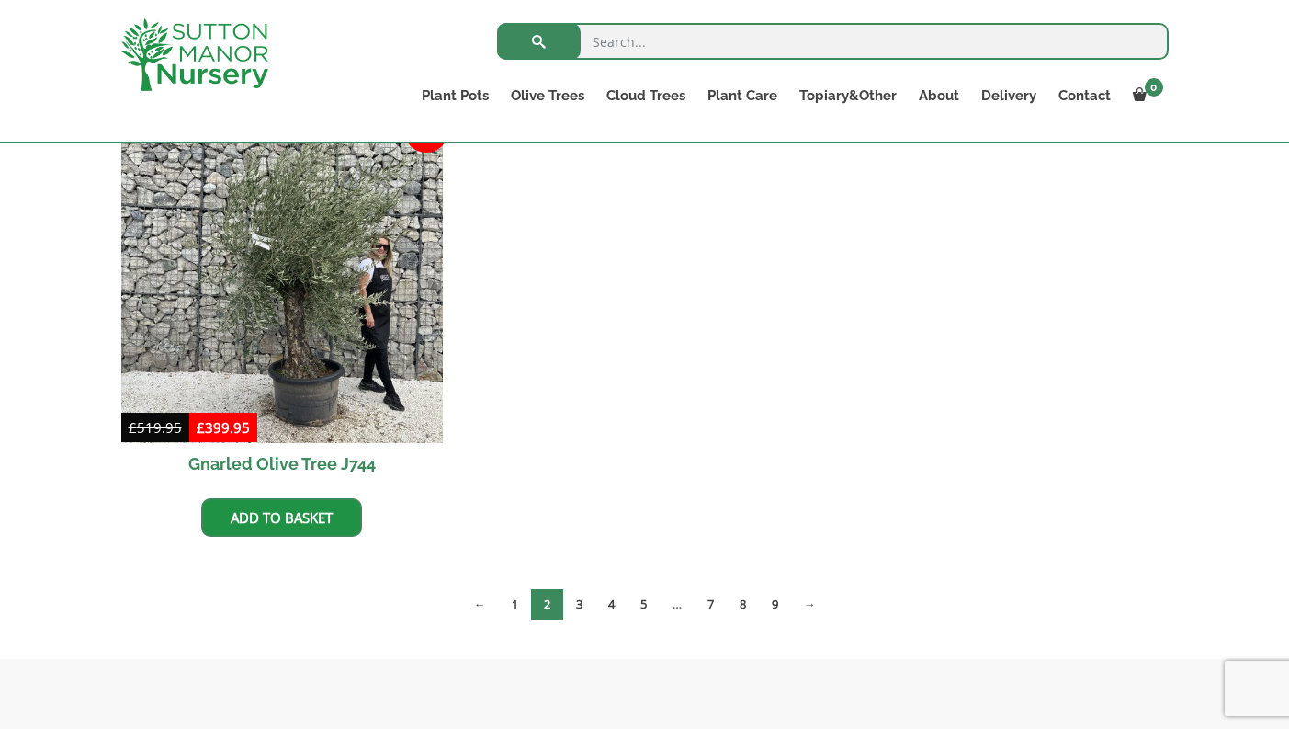
scroll to position [1878, 0]
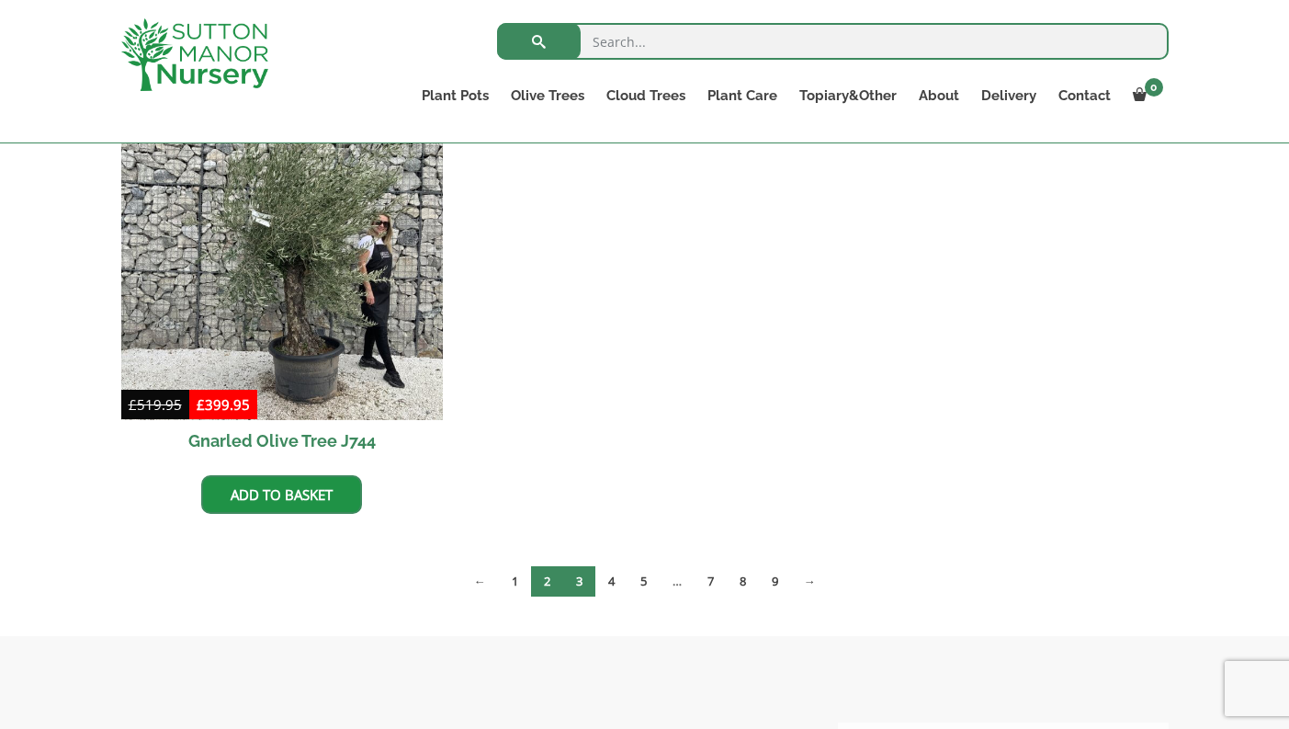
click at [580, 581] on link "3" at bounding box center [579, 581] width 32 height 30
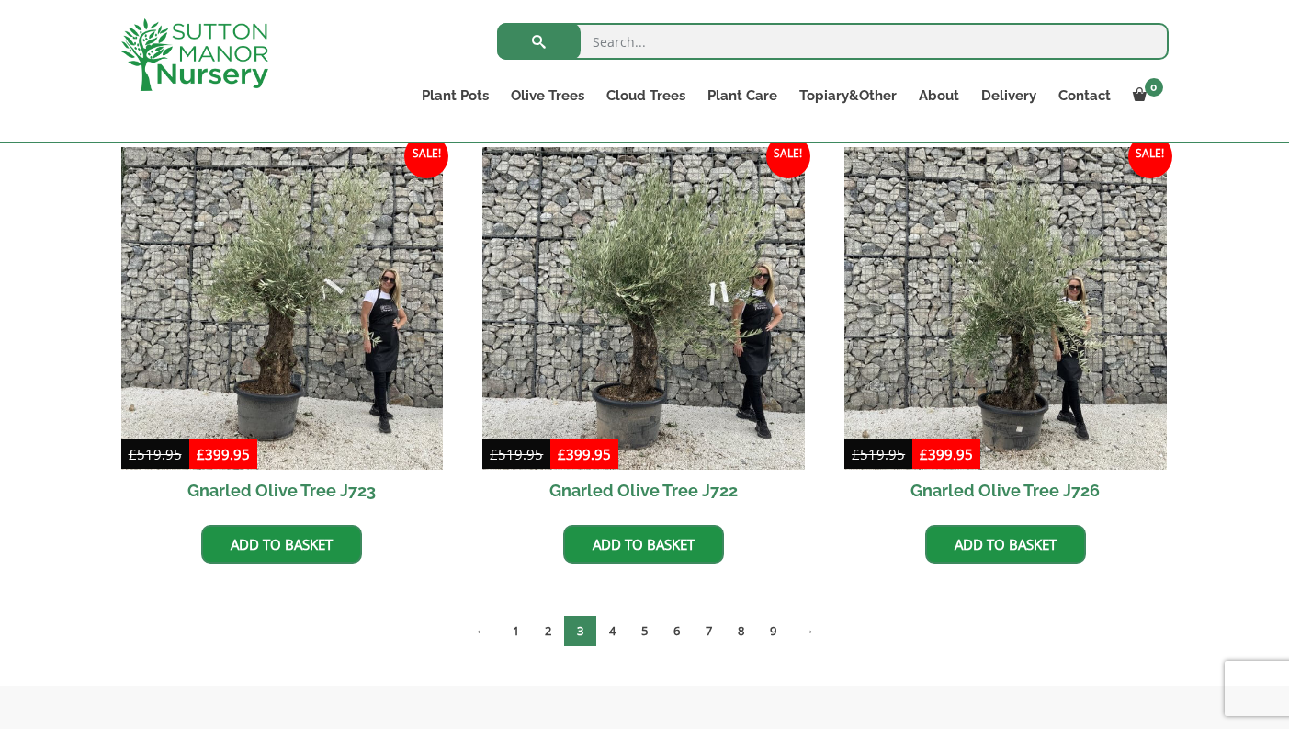
scroll to position [1386, 0]
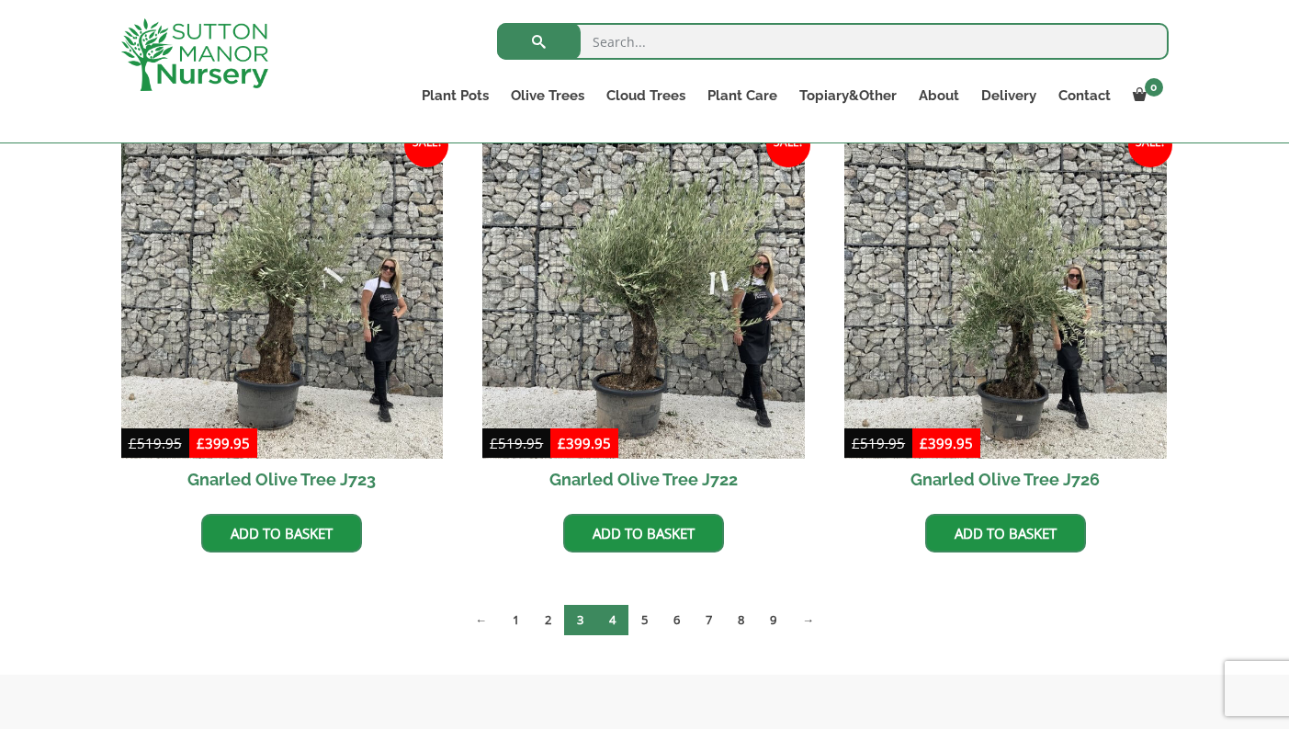
click at [615, 622] on link "4" at bounding box center [612, 620] width 32 height 30
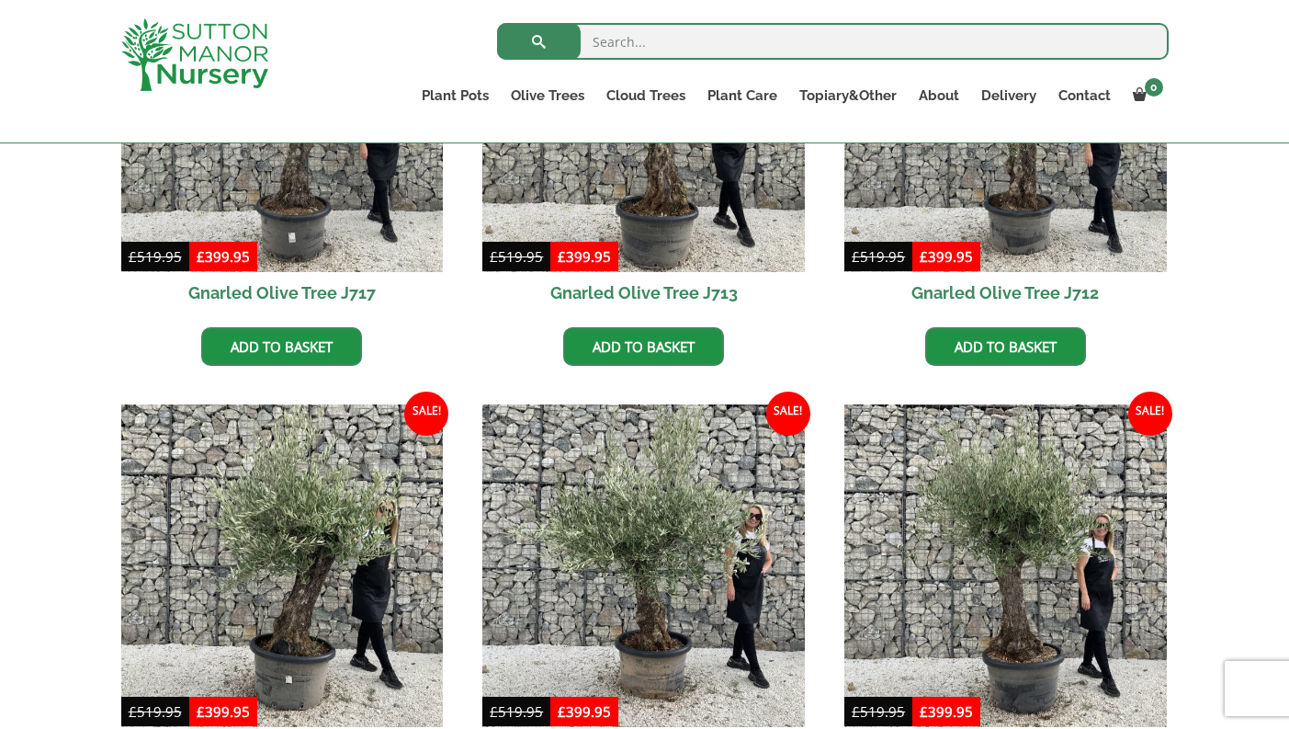
scroll to position [1115, 0]
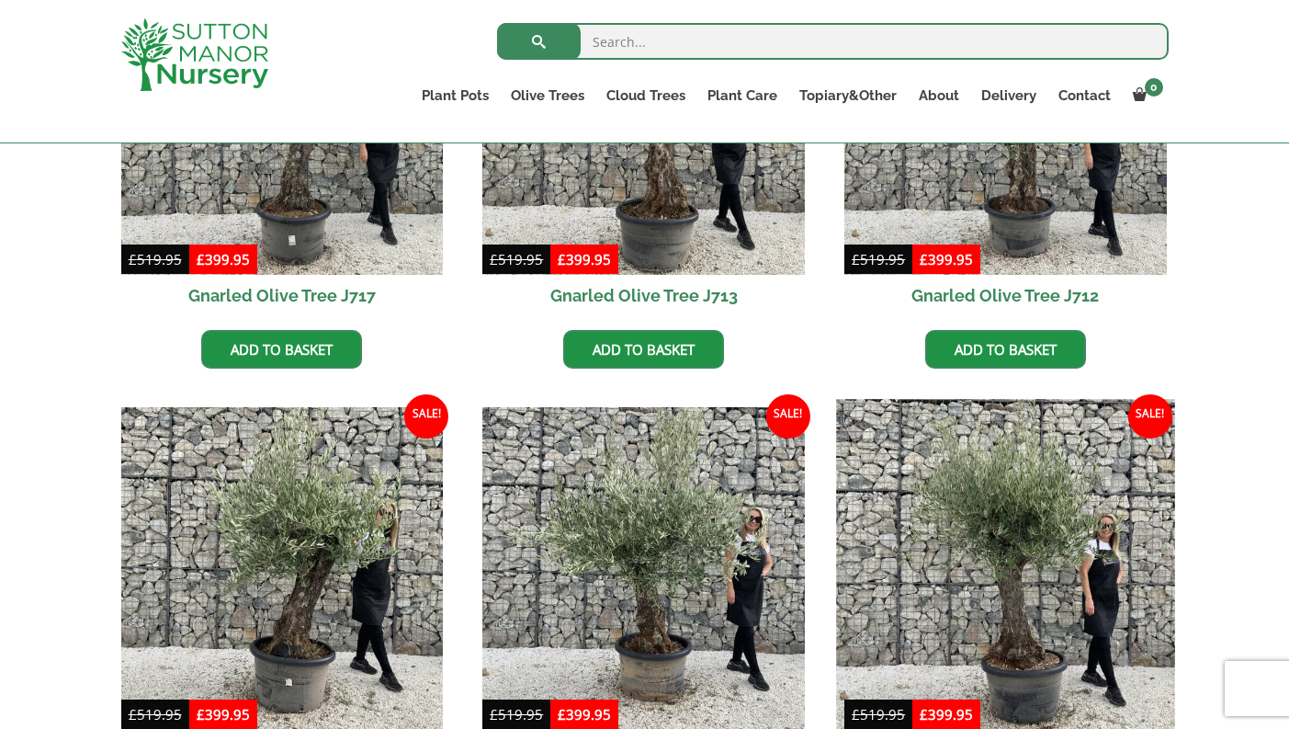
click at [996, 632] on img at bounding box center [1005, 568] width 338 height 338
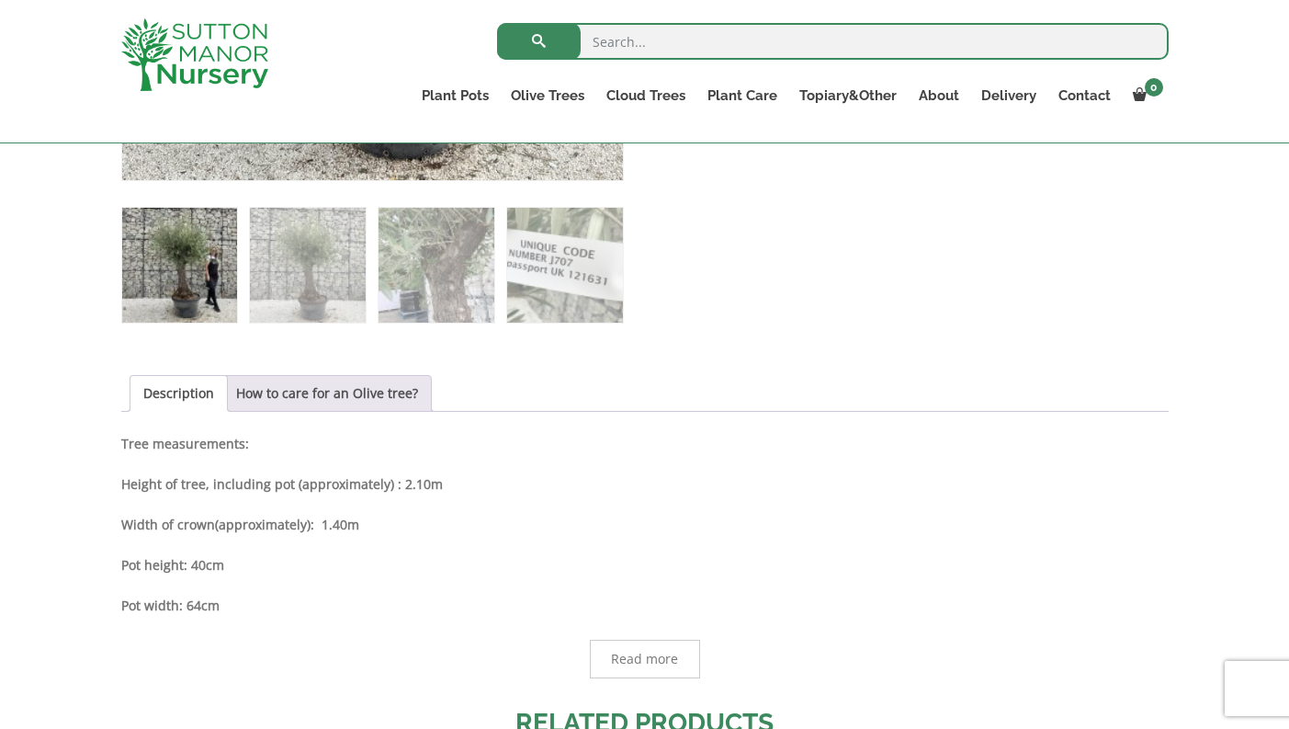
scroll to position [746, 0]
